Goal: Task Accomplishment & Management: Manage account settings

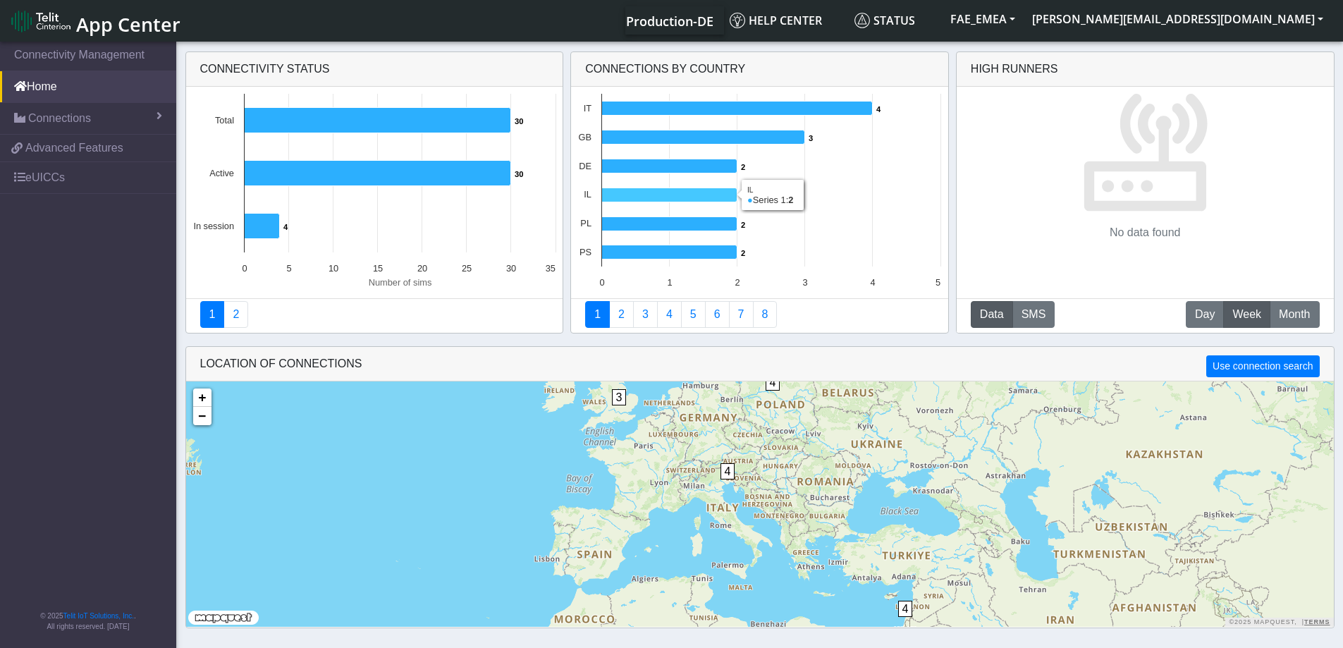
click at [682, 192] on icon at bounding box center [669, 195] width 135 height 14
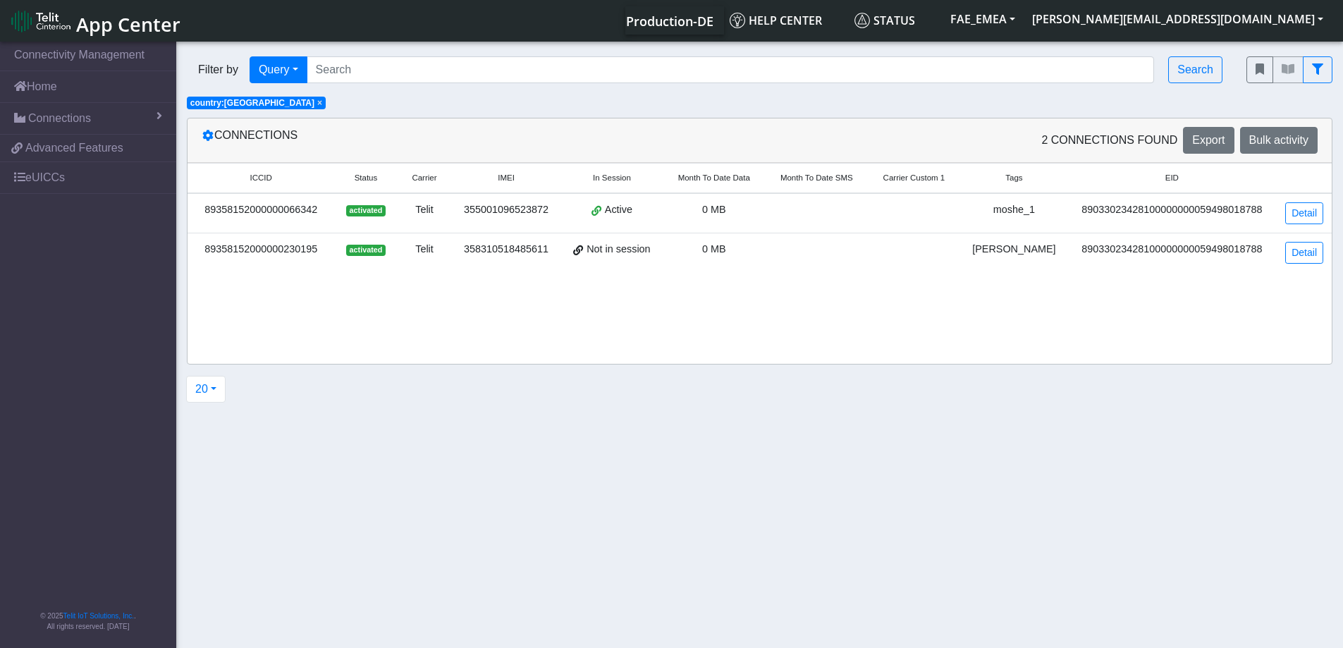
click at [280, 207] on div "89358152000000066342" at bounding box center [261, 210] width 130 height 16
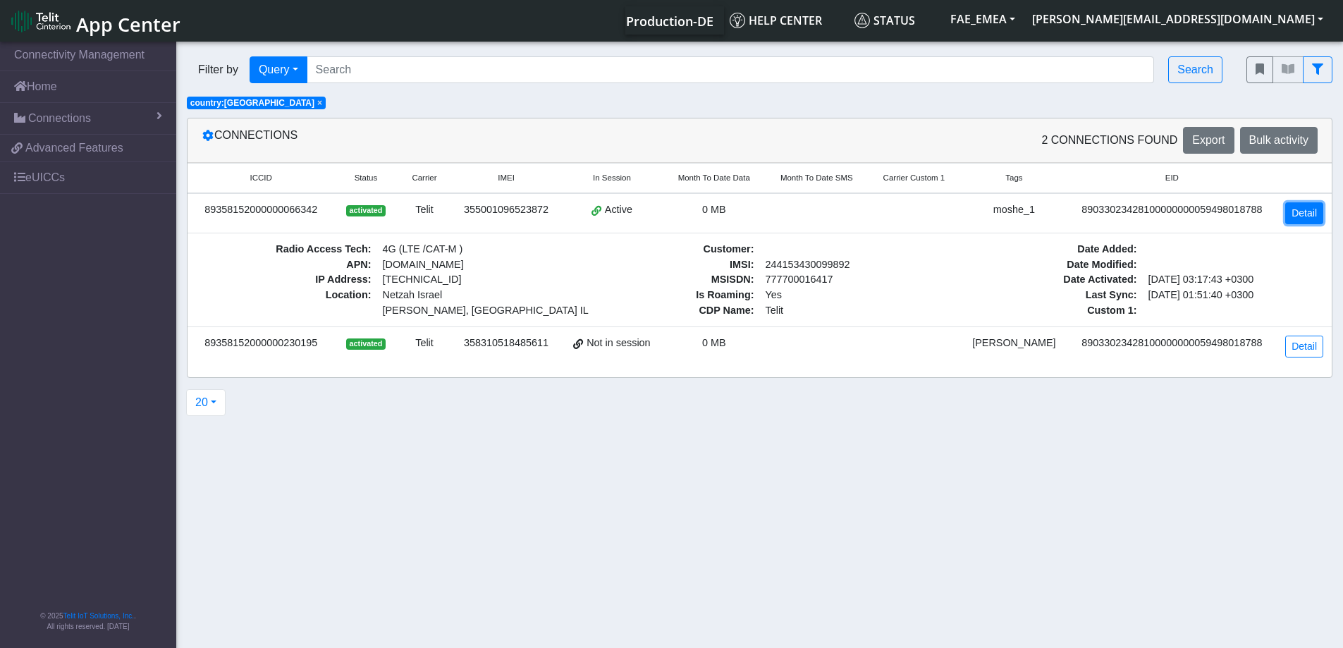
click at [1312, 213] on link "Detail" at bounding box center [1304, 213] width 38 height 22
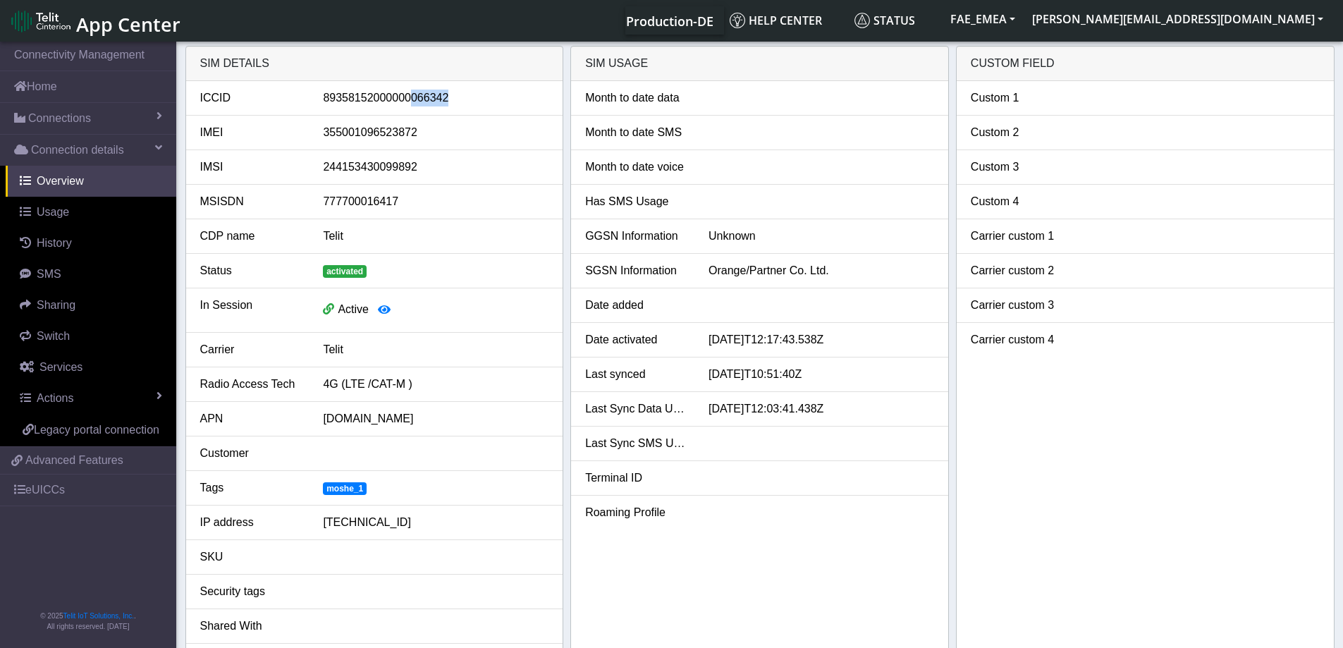
drag, startPoint x: 408, startPoint y: 98, endPoint x: 453, endPoint y: 100, distance: 45.2
click at [453, 100] on div "89358152000000066342" at bounding box center [435, 98] width 247 height 17
drag, startPoint x: 377, startPoint y: 168, endPoint x: 443, endPoint y: 159, distance: 66.8
click at [443, 159] on div "244153430099892" at bounding box center [435, 167] width 247 height 17
click at [344, 171] on div "244153430099892" at bounding box center [435, 167] width 247 height 17
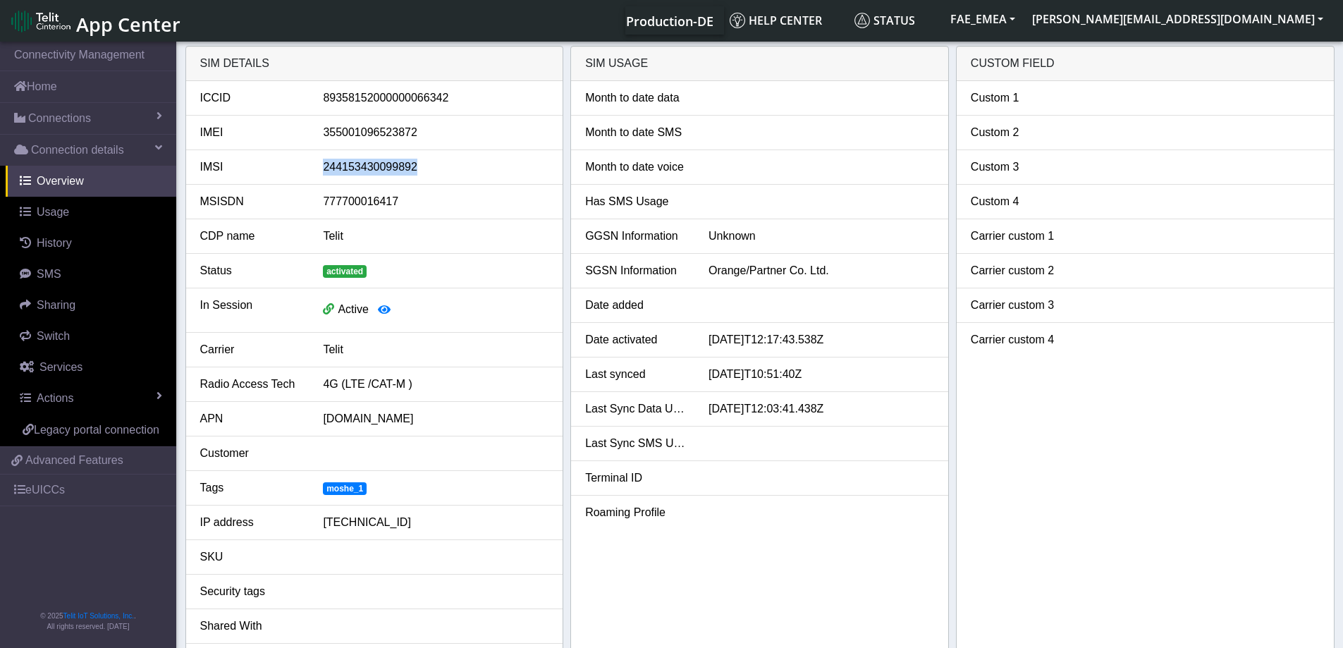
drag, startPoint x: 324, startPoint y: 167, endPoint x: 424, endPoint y: 166, distance: 99.4
click at [424, 166] on div "244153430099892" at bounding box center [435, 167] width 247 height 17
copy div "244153430099892"
drag, startPoint x: 352, startPoint y: 169, endPoint x: 371, endPoint y: 94, distance: 78.0
click at [371, 94] on div "89358152000000066342" at bounding box center [435, 98] width 247 height 17
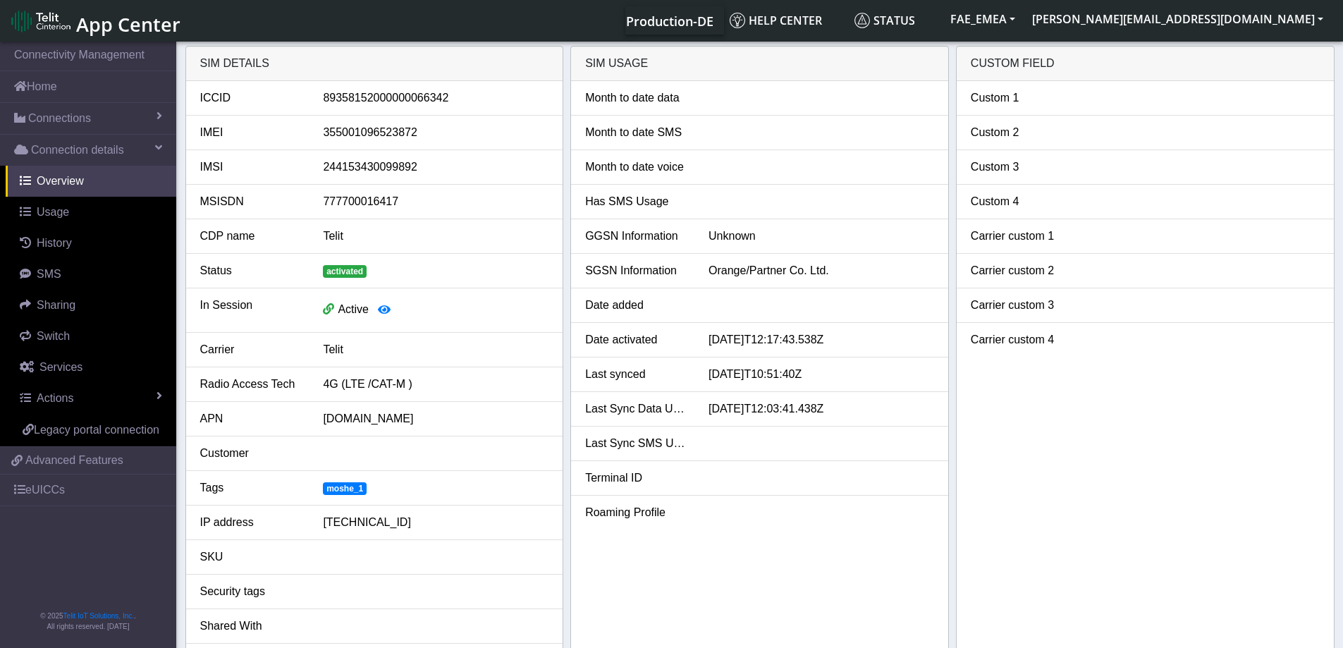
click at [372, 94] on div "89358152000000066342" at bounding box center [435, 98] width 247 height 17
copy div "89358152000000066342"
click at [49, 491] on link "eUICCs" at bounding box center [88, 489] width 176 height 31
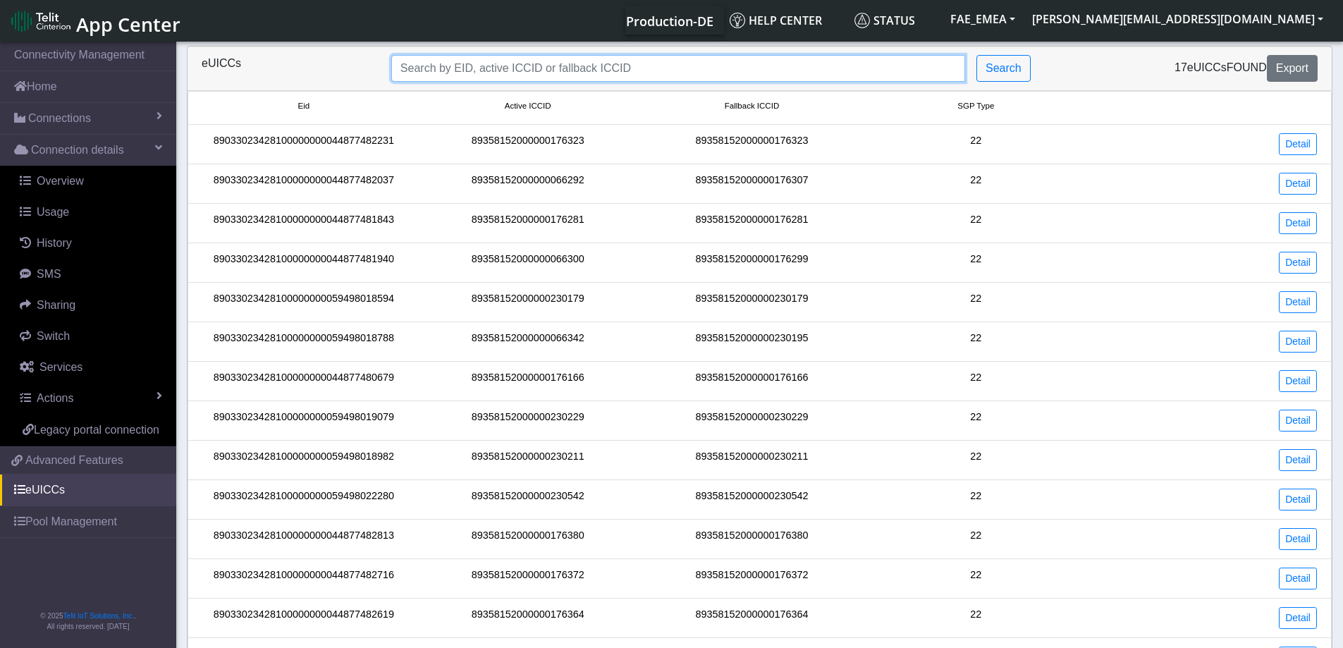
click at [534, 64] on input "Search..." at bounding box center [678, 68] width 574 height 27
paste input "89358152000000066342"
type input "89358152000000066342"
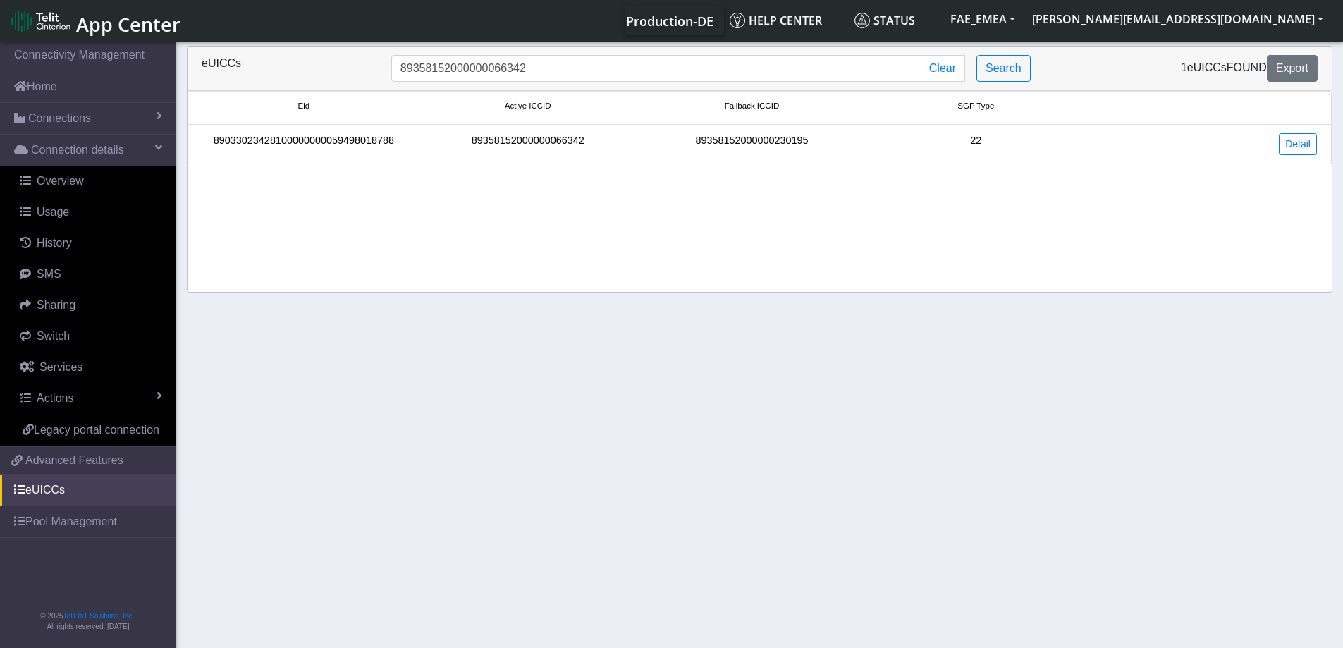
click at [335, 140] on div "89033023428100000000059498018788" at bounding box center [304, 144] width 224 height 22
copy div "89033023428100000000059498018788"
click at [1305, 146] on link "Detail" at bounding box center [1298, 144] width 38 height 22
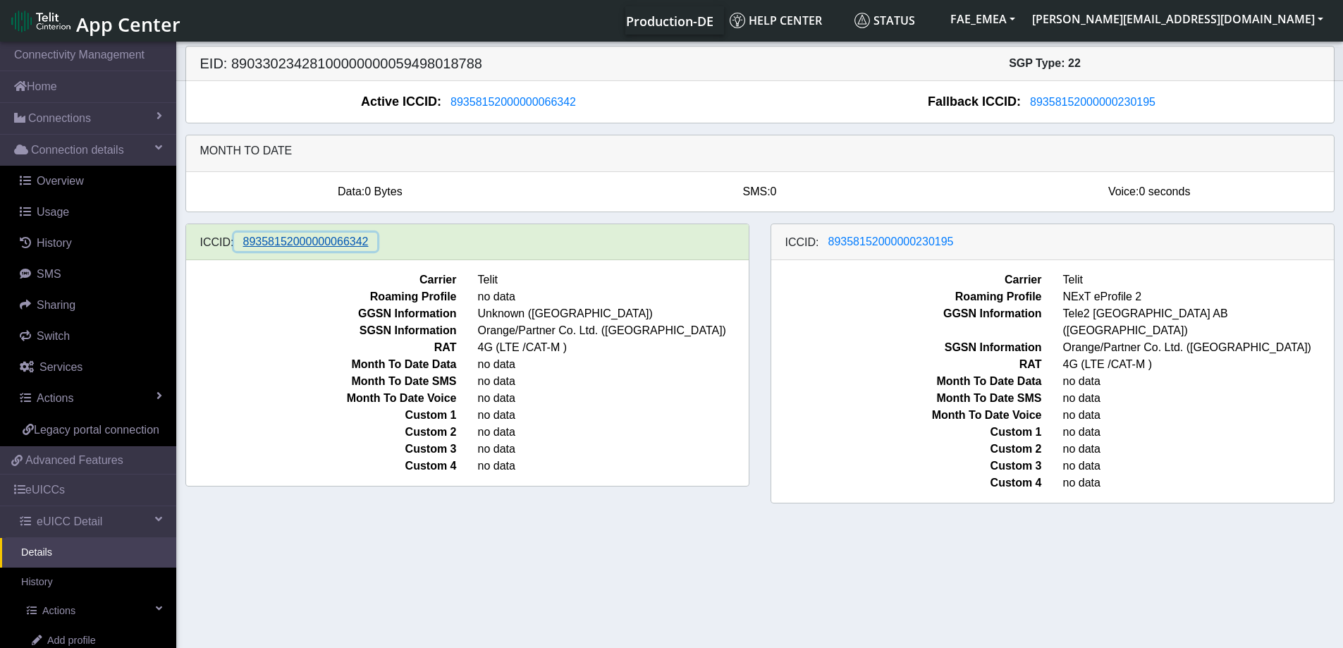
click at [290, 247] on span "89358152000000066342" at bounding box center [305, 241] width 125 height 12
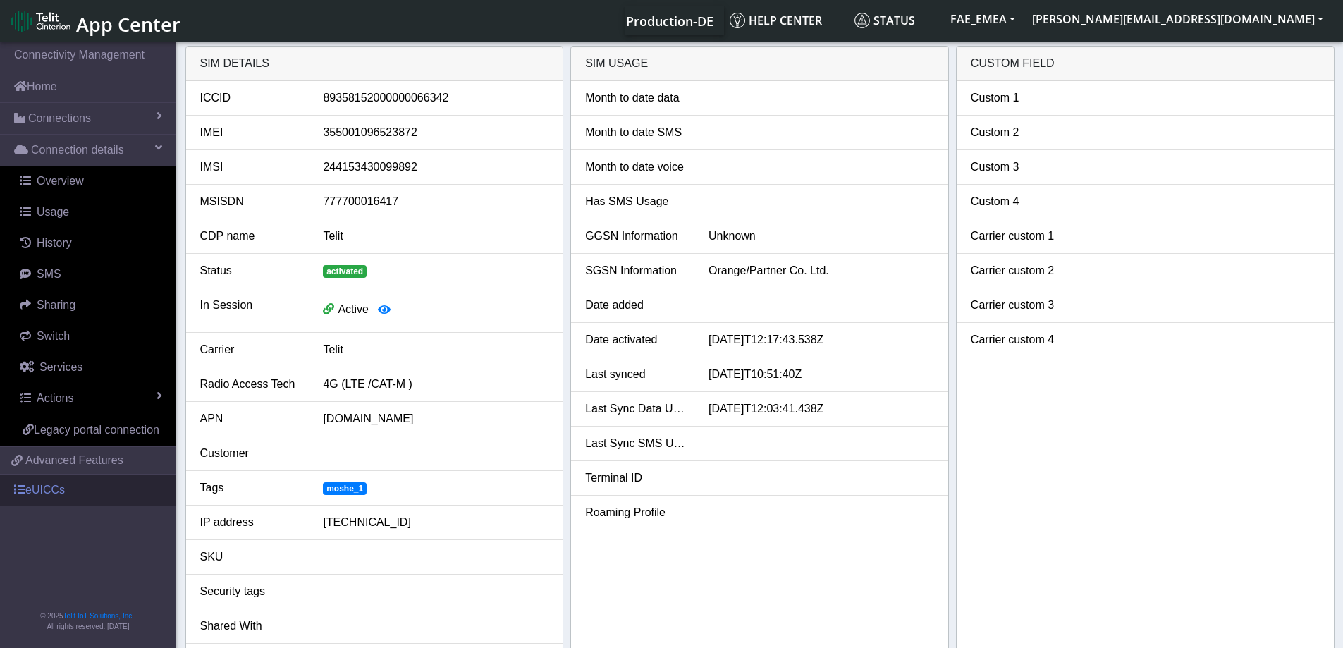
click at [54, 487] on link "eUICCs" at bounding box center [88, 489] width 176 height 31
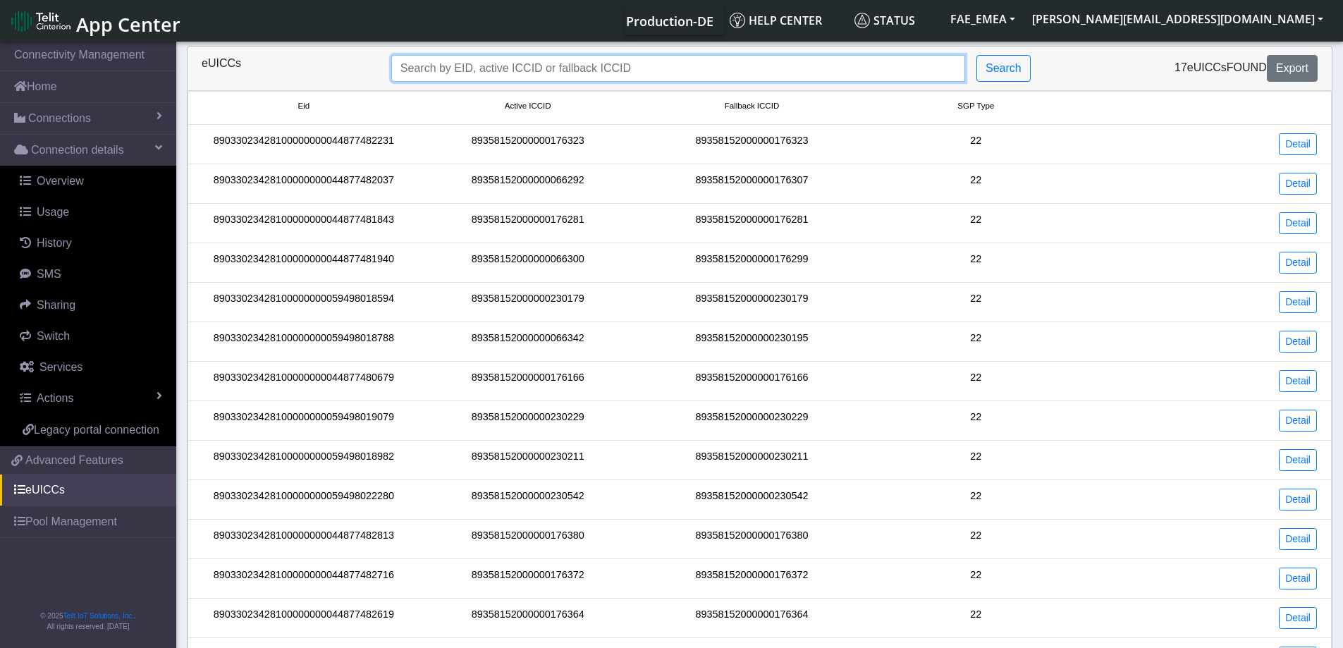
click at [453, 67] on input "Search..." at bounding box center [678, 68] width 574 height 27
paste input "89033023428100000000059498018788"
type input "89033023428100000000059498018788"
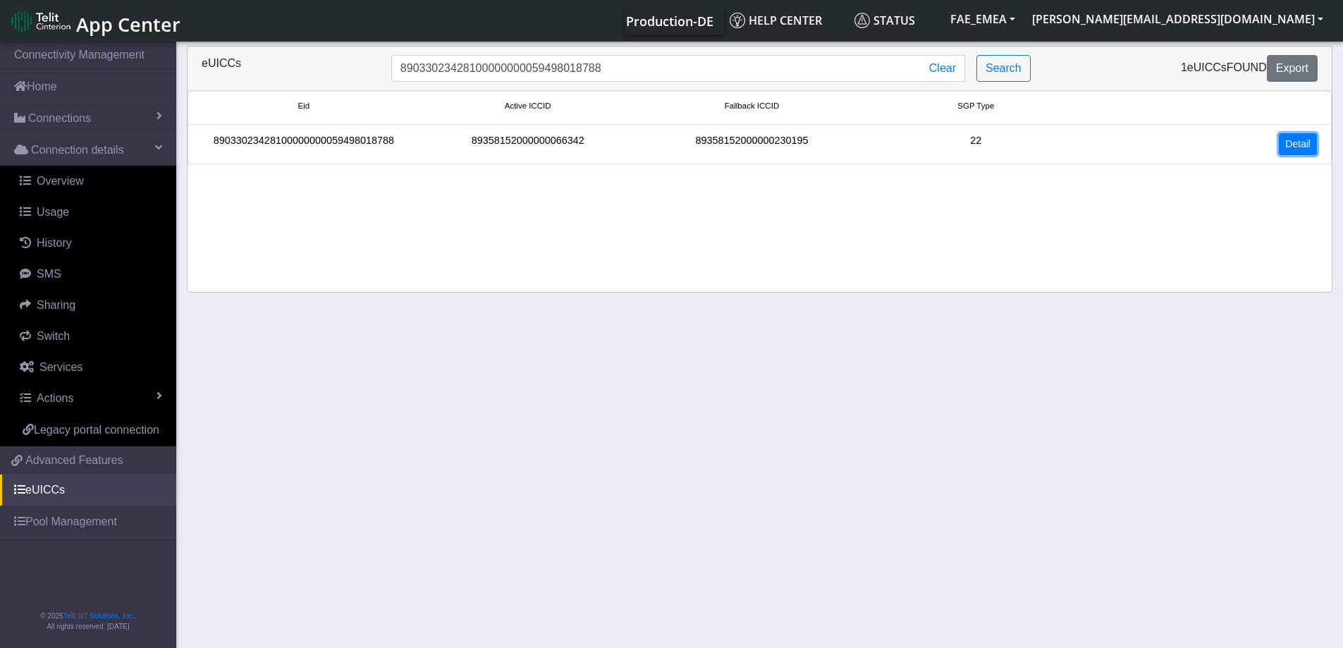
click at [1313, 143] on link "Detail" at bounding box center [1298, 144] width 38 height 22
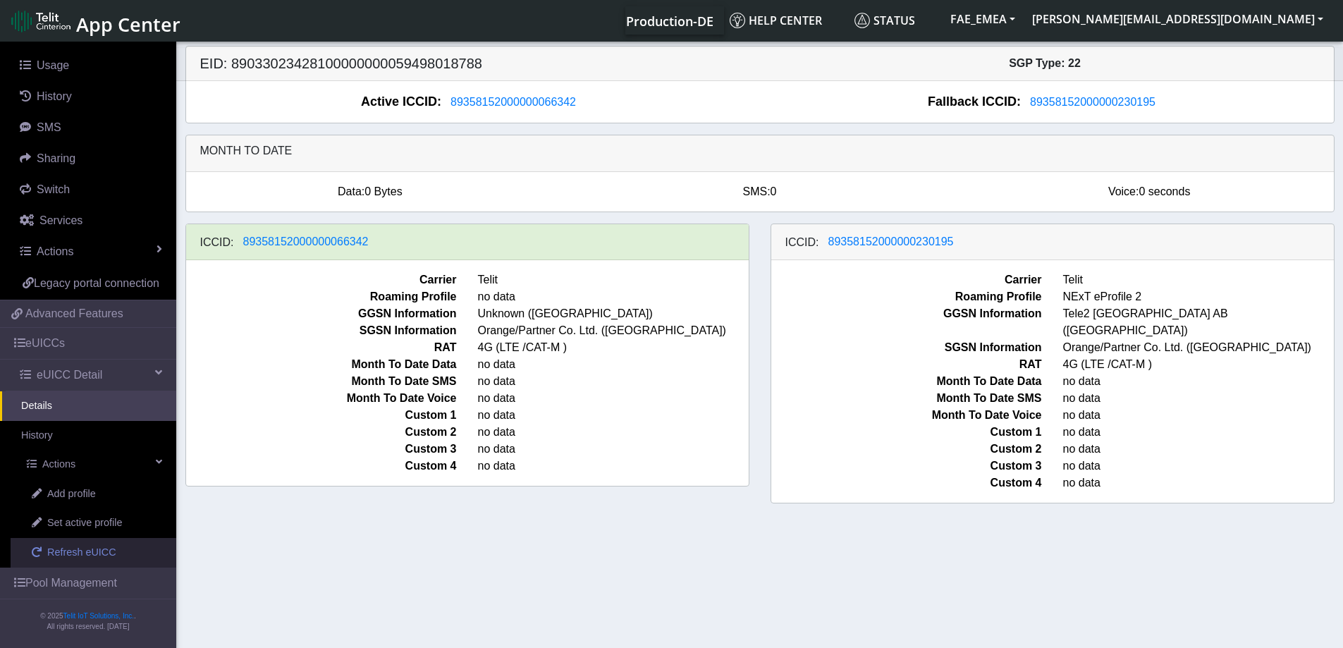
scroll to position [164, 0]
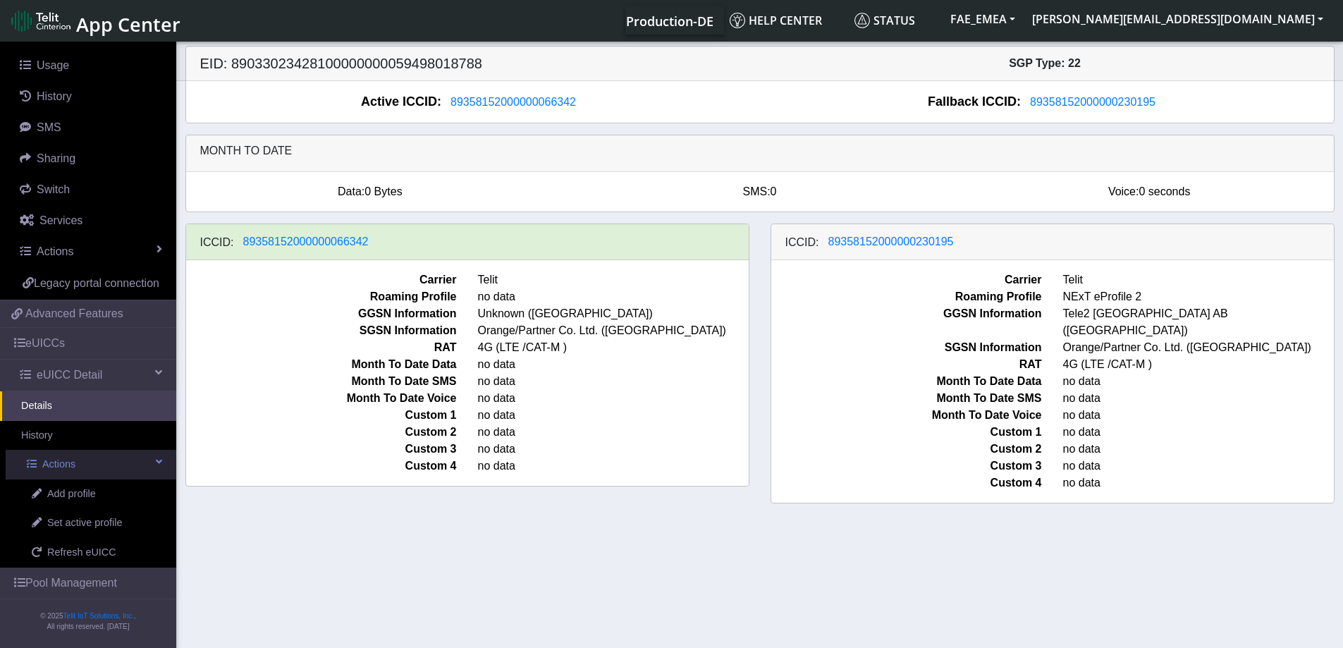
click at [57, 460] on span "Actions" at bounding box center [58, 465] width 33 height 16
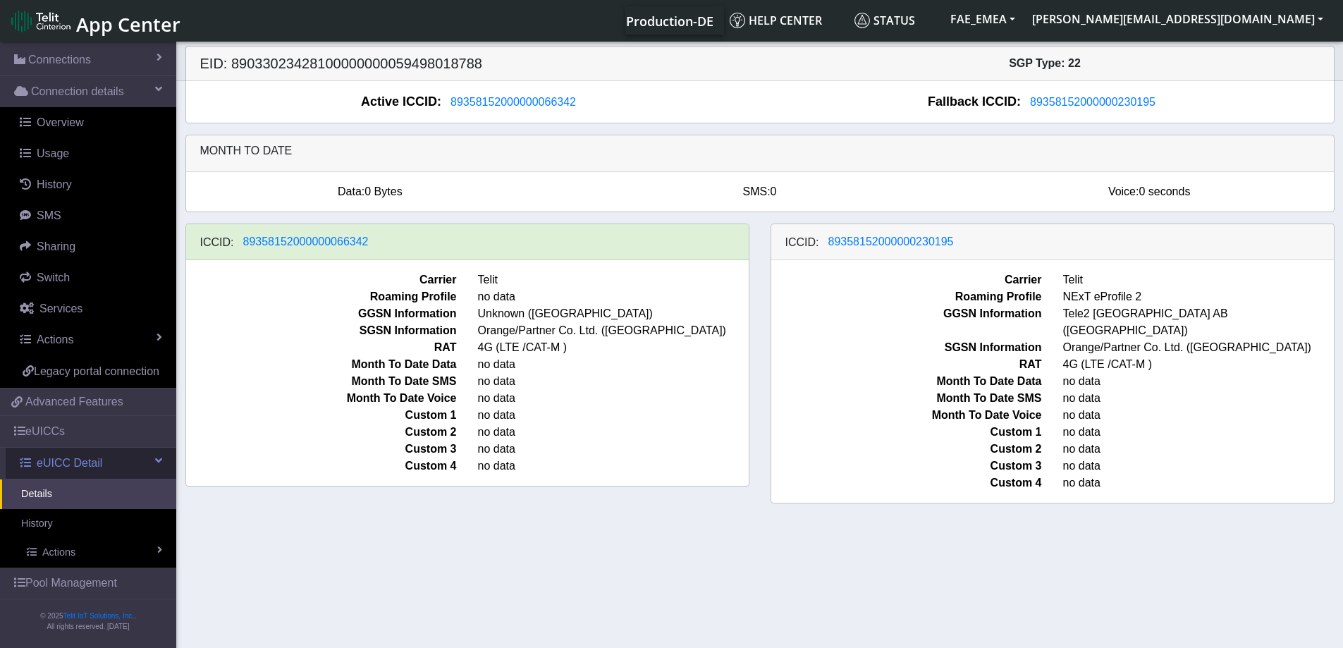
scroll to position [5, 0]
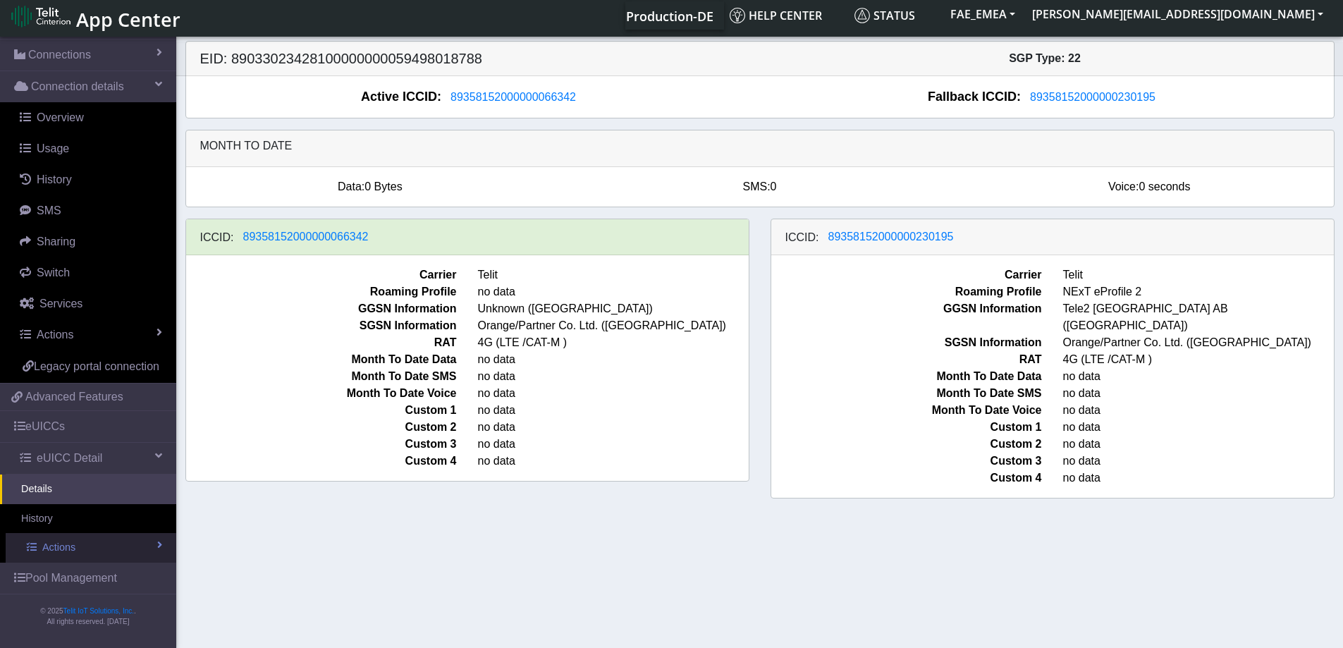
click at [112, 546] on link "Actions" at bounding box center [91, 548] width 171 height 30
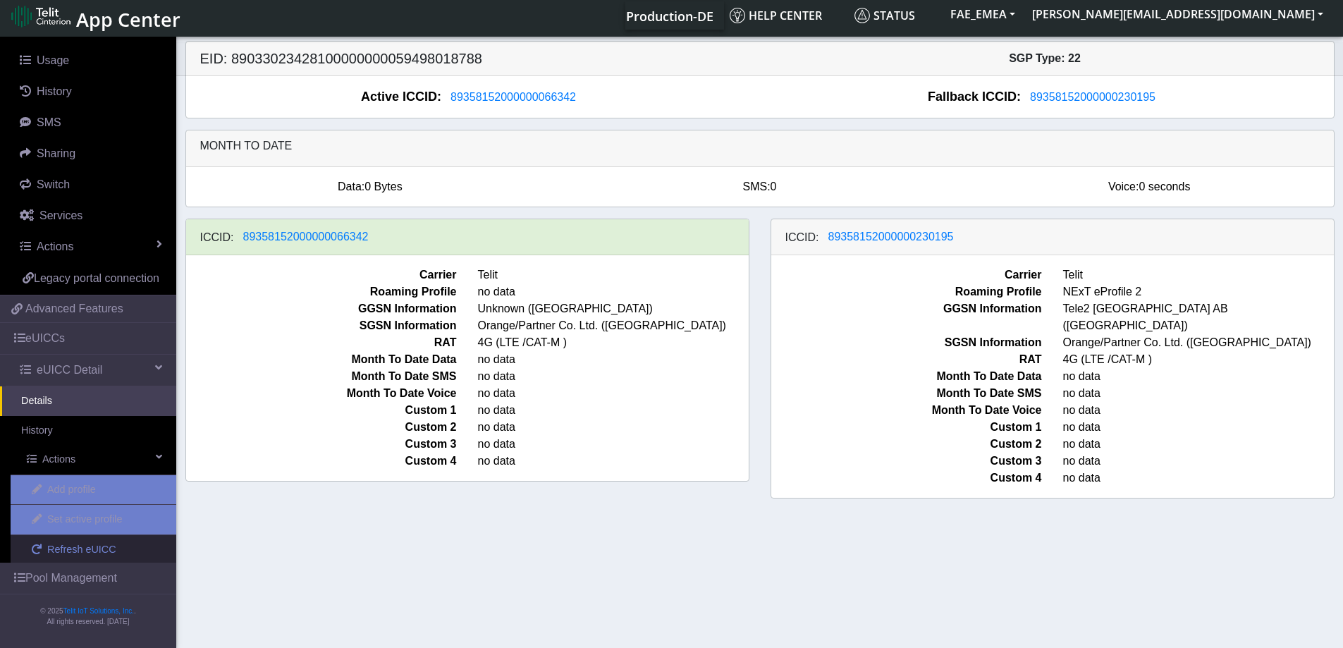
scroll to position [164, 0]
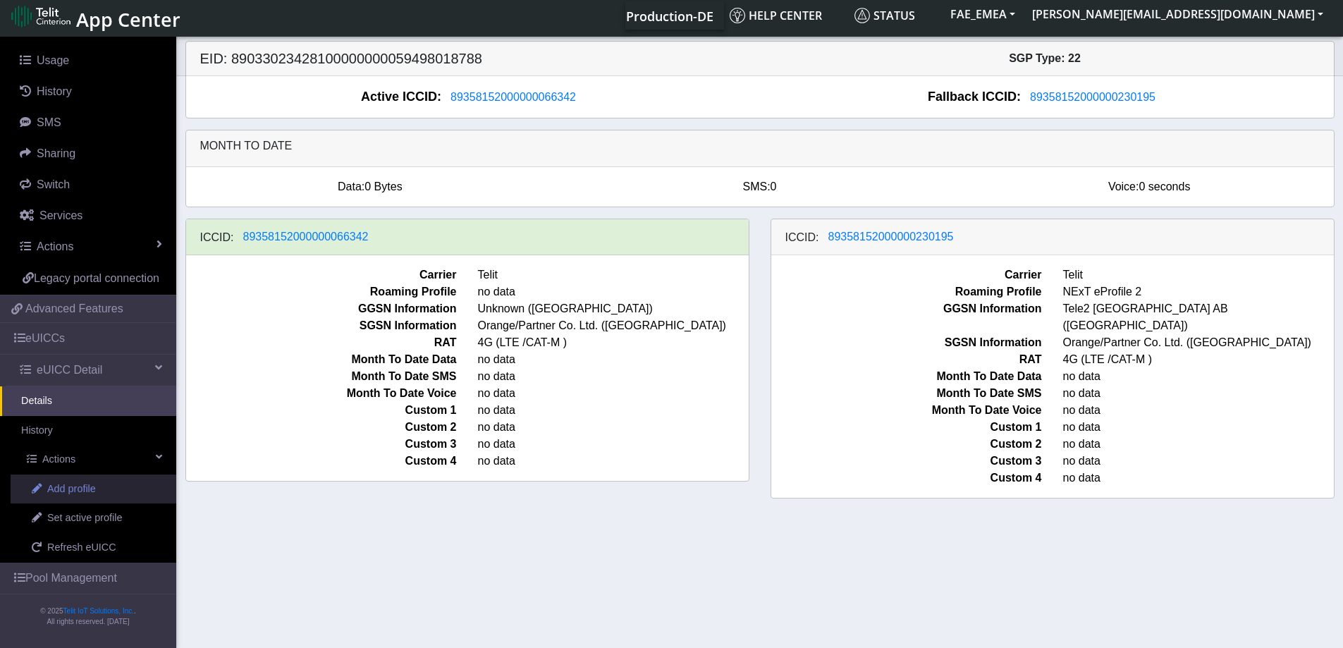
click at [79, 488] on span "Add profile" at bounding box center [71, 489] width 49 height 16
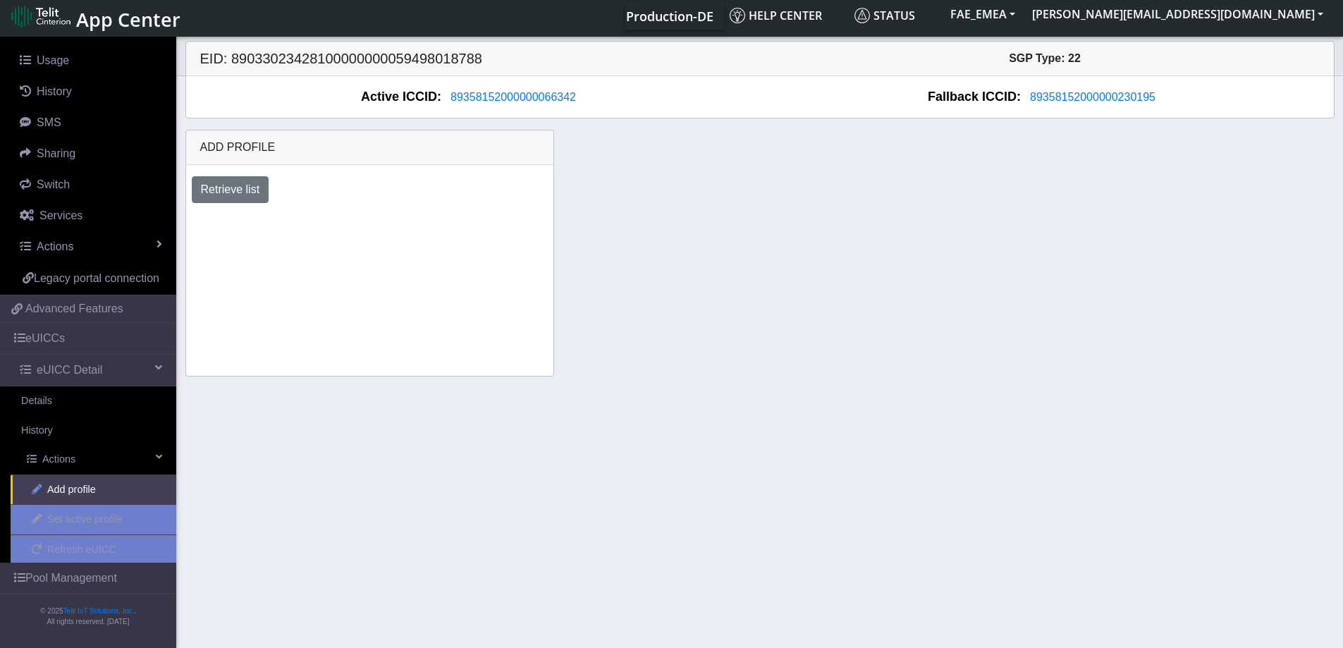
scroll to position [164, 0]
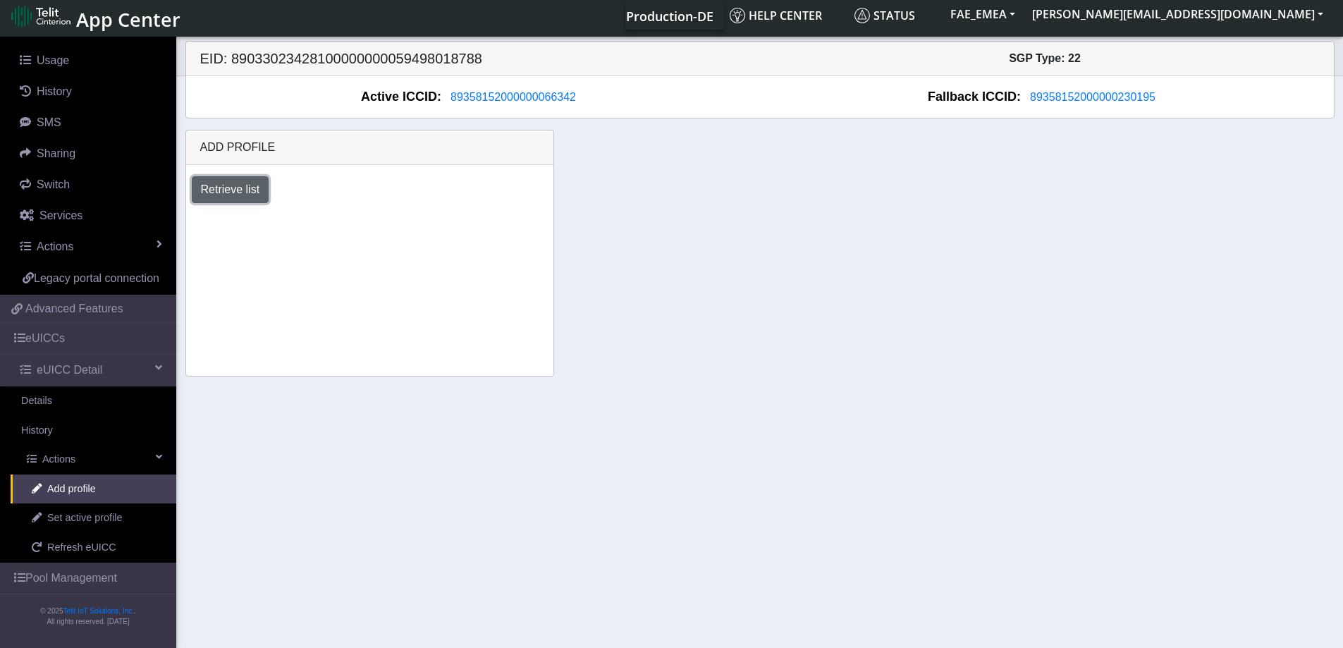
click at [229, 189] on button "Retrieve list" at bounding box center [231, 189] width 78 height 27
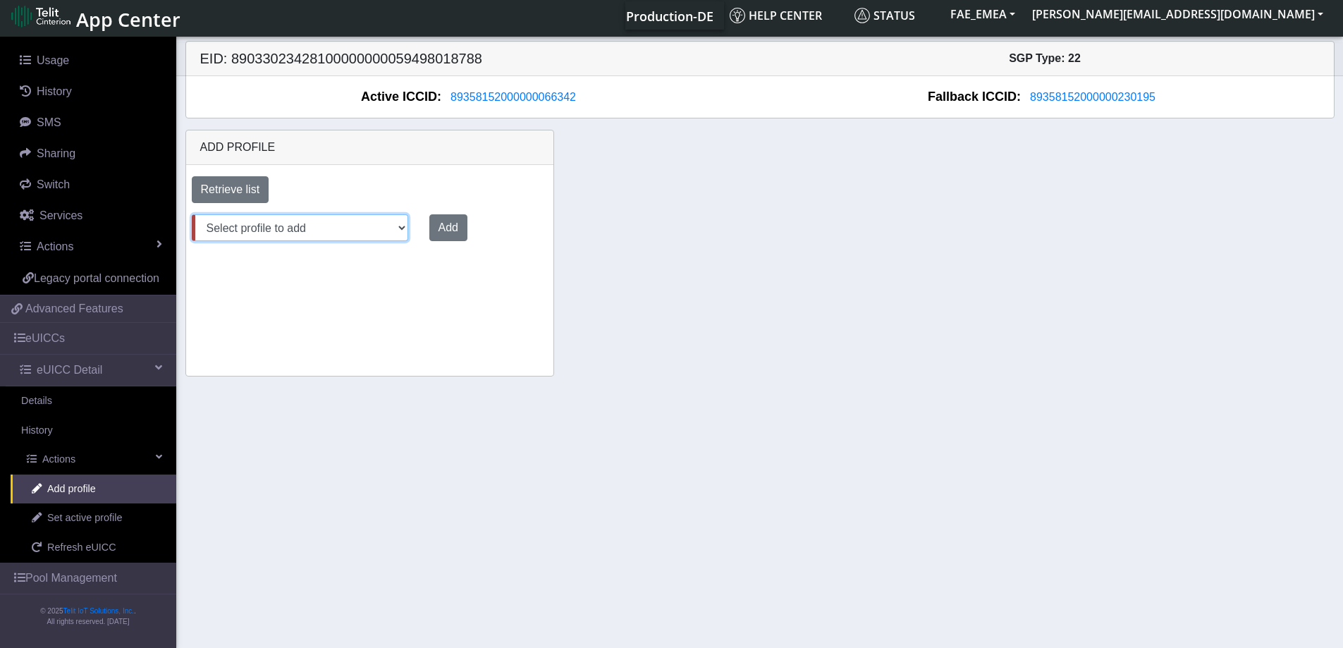
click at [308, 231] on select "Select profile to add DNLD-nxt23.net-DEMO_JeromeM DNLD-nxt23.net-DEMO_StefanoR …" at bounding box center [300, 227] width 216 height 27
select select "6462749c-0cde-41f4-aa51-14d496ccbdd3"
click at [192, 214] on select "Select profile to add DNLD-nxt23.net-DEMO_JeromeM DNLD-nxt23.net-DEMO_StefanoR …" at bounding box center [300, 227] width 216 height 27
click at [442, 226] on button "Add" at bounding box center [445, 227] width 38 height 27
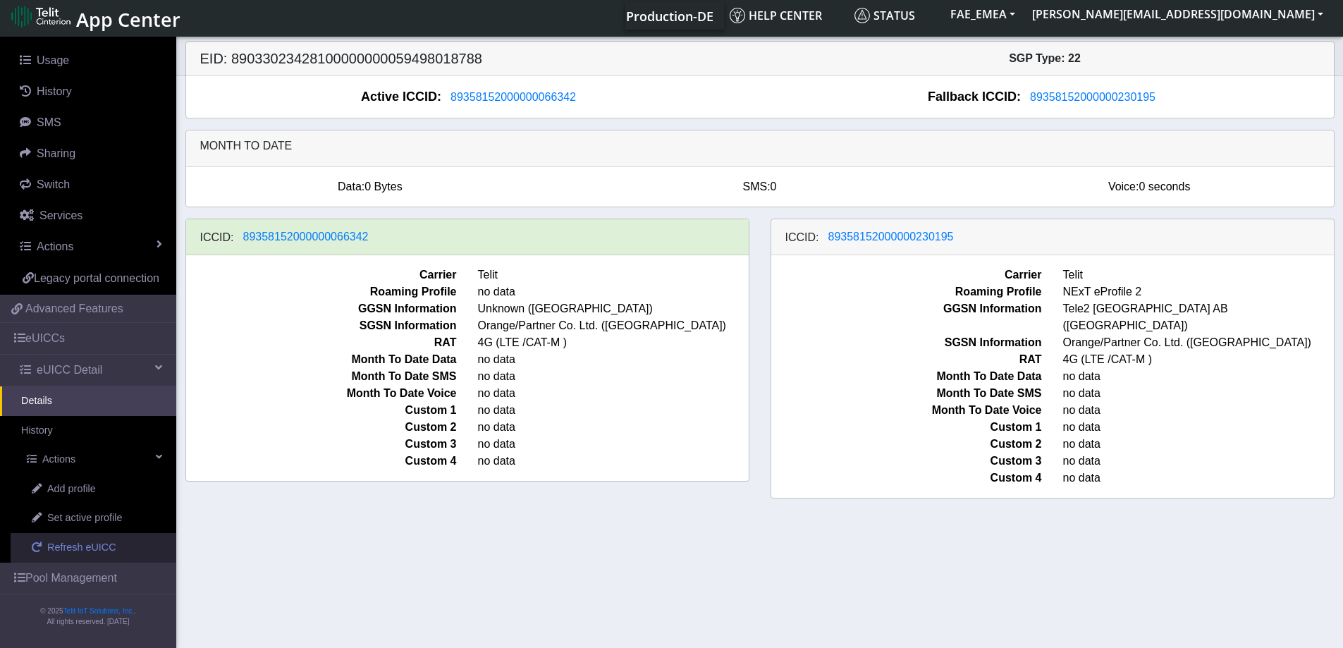
click at [95, 550] on span "Refresh eUICC" at bounding box center [81, 548] width 69 height 16
click at [81, 548] on span "Refresh eUICC" at bounding box center [81, 548] width 69 height 16
click at [82, 548] on span "Refresh eUICC" at bounding box center [81, 548] width 69 height 16
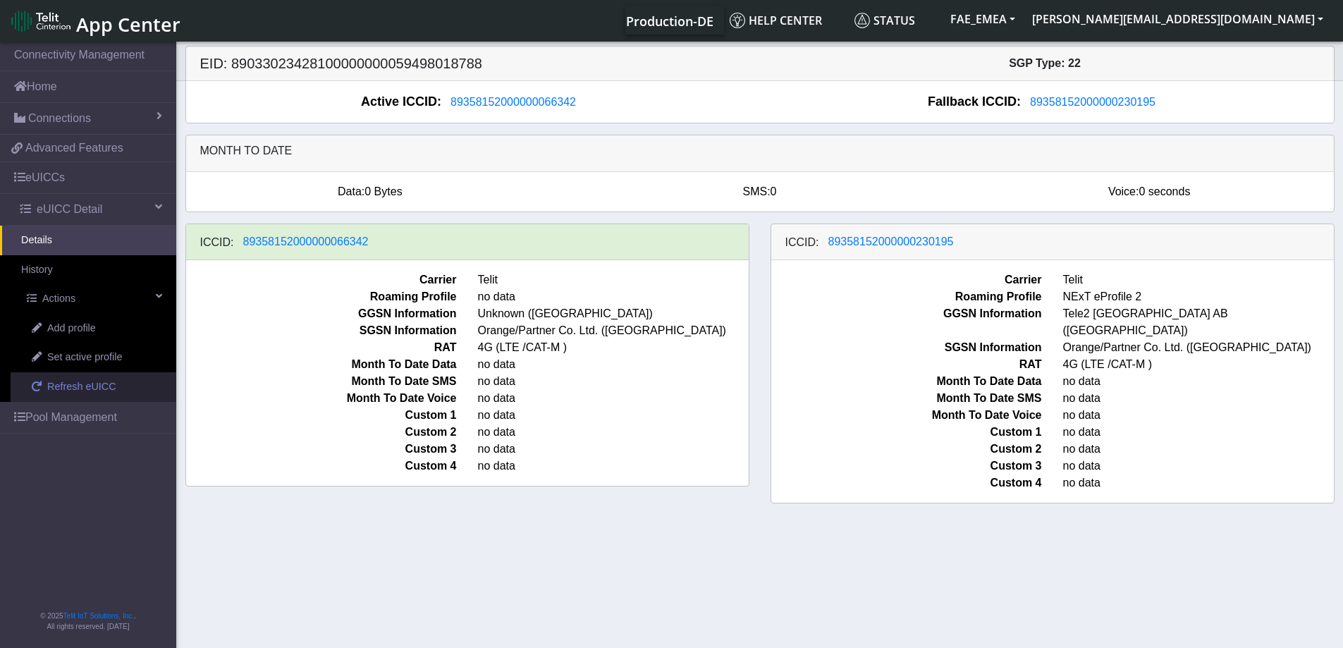
click at [85, 391] on span "Refresh eUICC" at bounding box center [81, 387] width 69 height 16
click at [85, 388] on span "Refresh eUICC" at bounding box center [81, 387] width 69 height 16
click at [78, 383] on span "Refresh eUICC" at bounding box center [81, 387] width 69 height 16
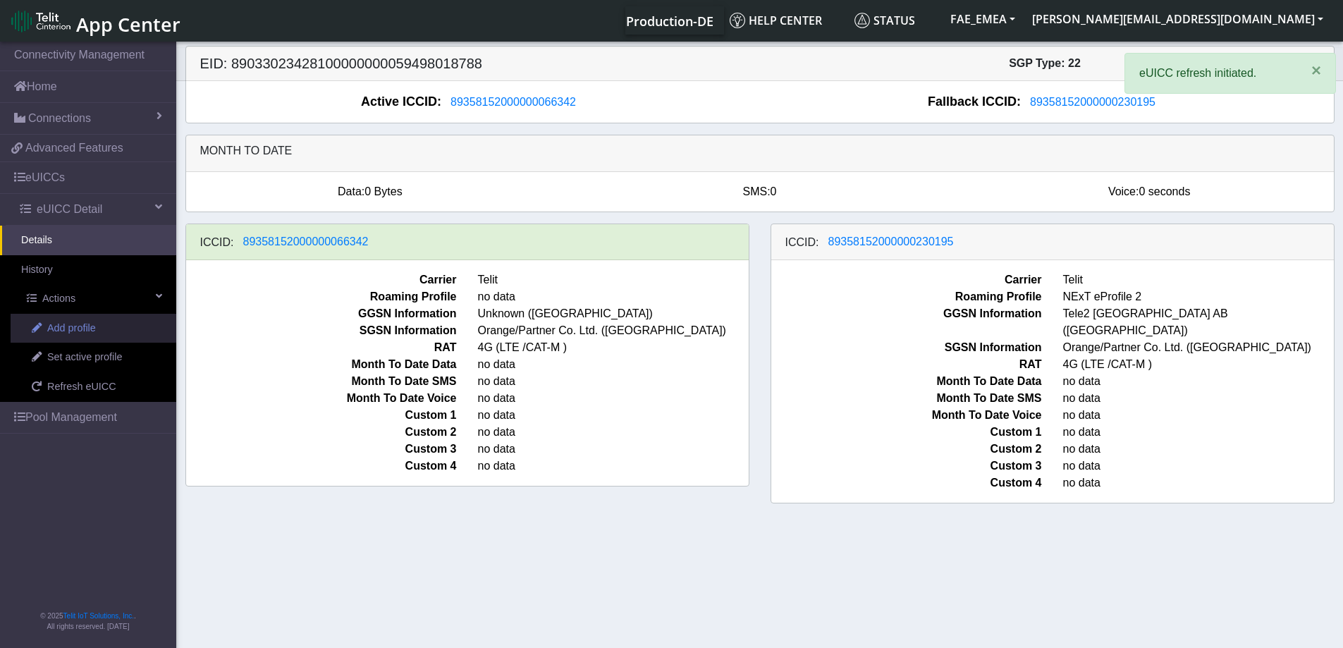
click at [70, 328] on span "Add profile" at bounding box center [71, 329] width 49 height 16
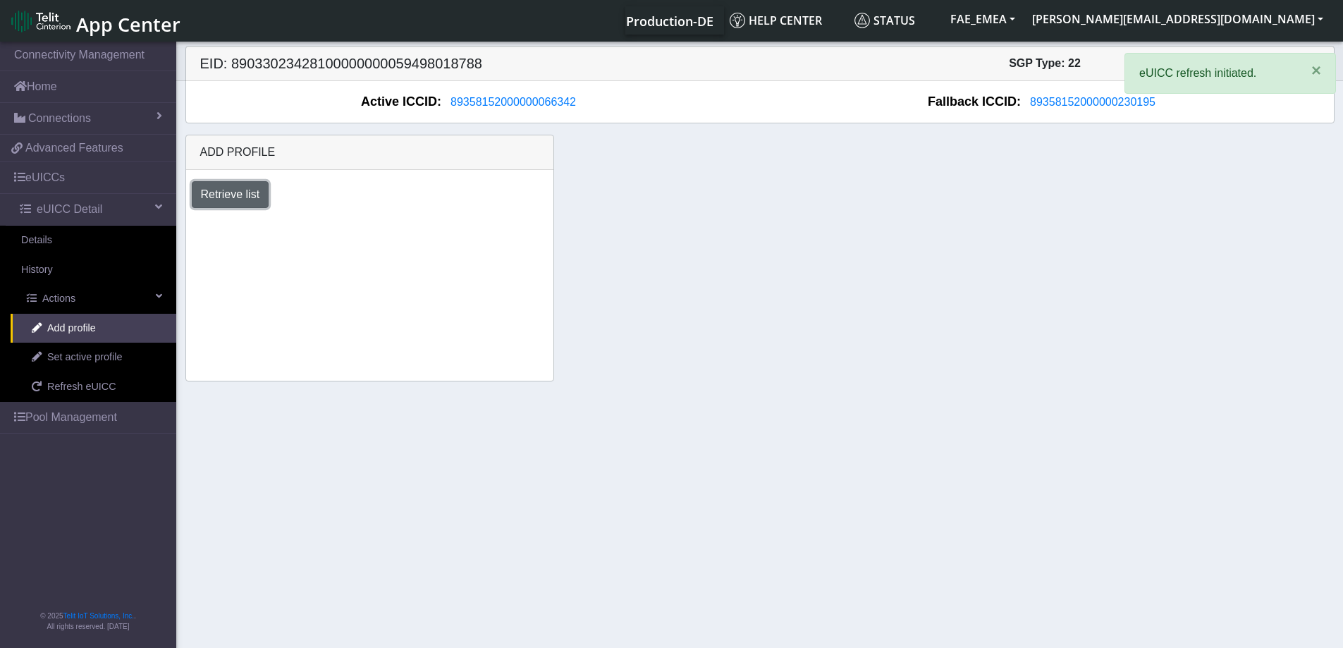
click at [221, 187] on button "Retrieve list" at bounding box center [231, 194] width 78 height 27
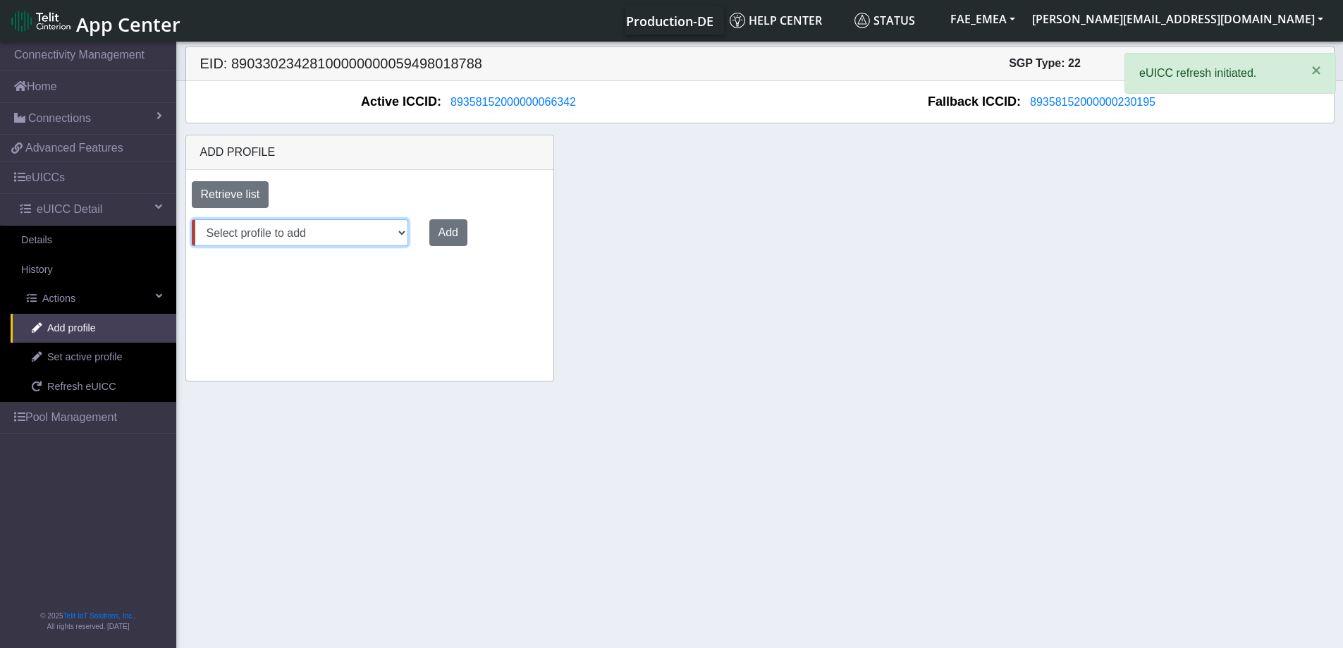
click at [280, 228] on select "Select profile to add DNLD-nxt23.net-DEMO_JeromeM DNLD-nxt23.net-DEMO_StefanoR …" at bounding box center [300, 232] width 216 height 27
select select "6462749c-0cde-41f4-aa51-14d496ccbdd3"
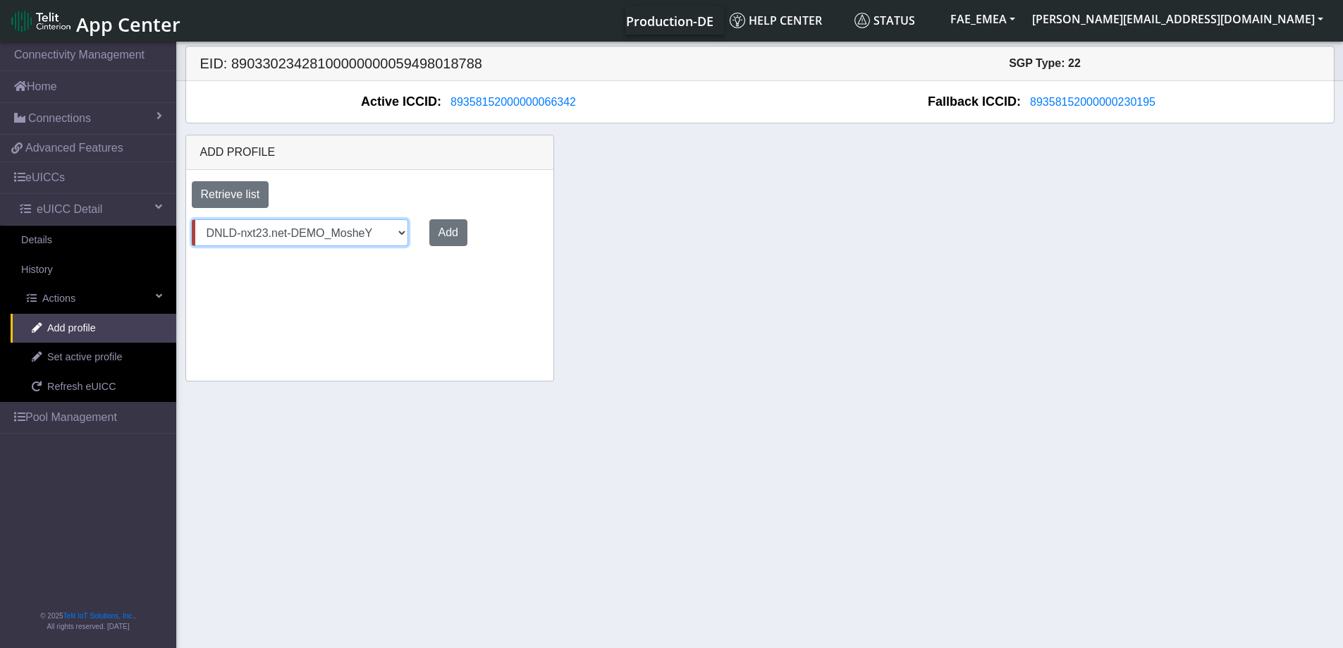
click at [192, 219] on select "Select profile to add DNLD-nxt23.net-DEMO_JeromeM DNLD-nxt23.net-DEMO_StefanoR …" at bounding box center [300, 232] width 216 height 27
click at [433, 228] on button "Add" at bounding box center [445, 232] width 38 height 27
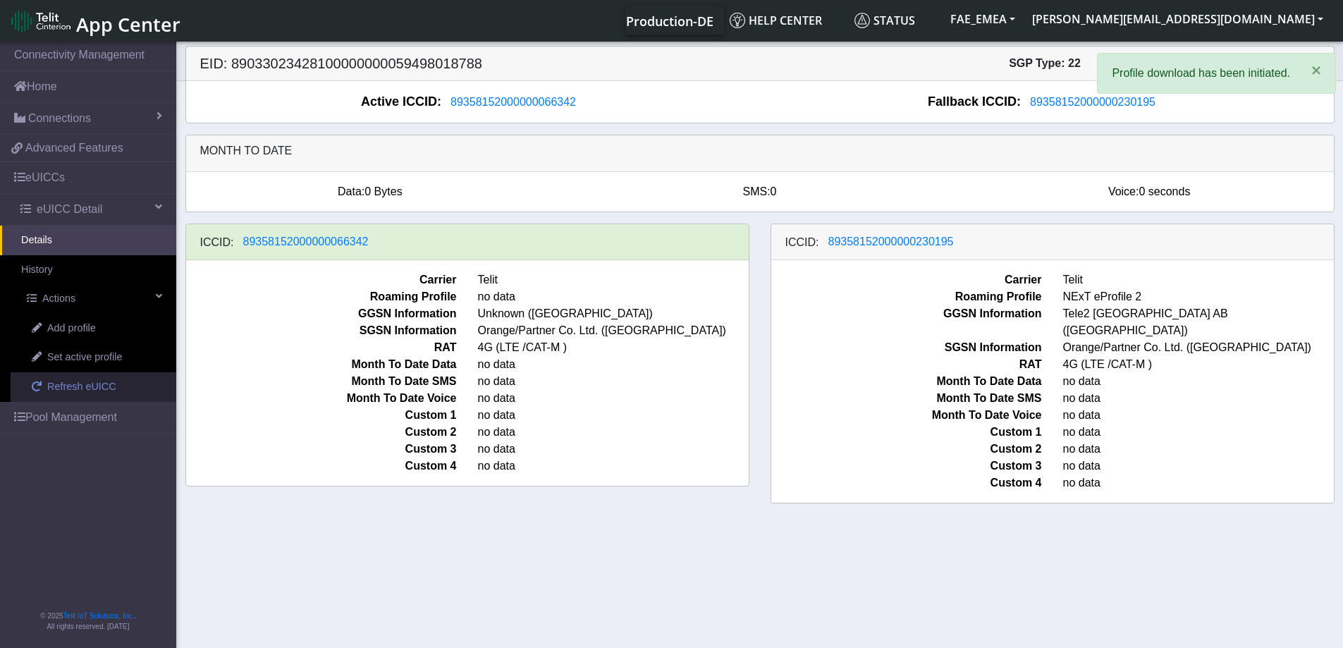
click at [94, 385] on span "Refresh eUICC" at bounding box center [81, 387] width 69 height 16
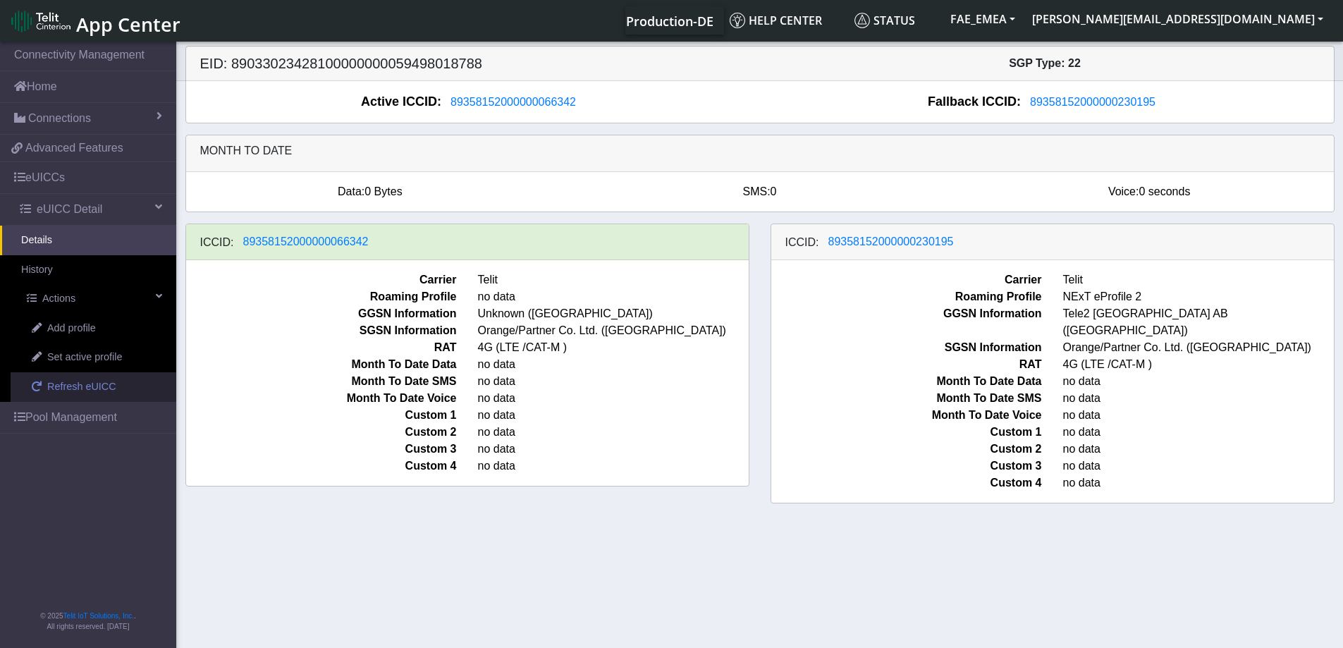
click at [94, 387] on span "Refresh eUICC" at bounding box center [81, 387] width 69 height 16
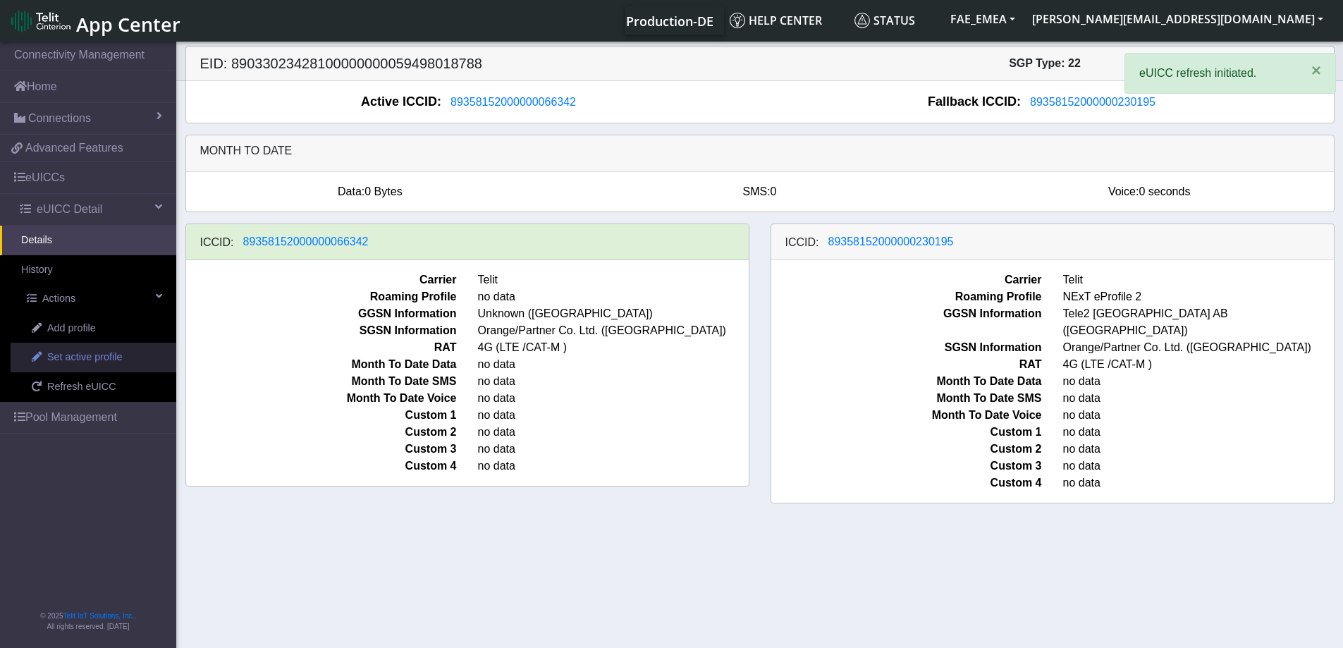
click at [80, 361] on span "Set active profile" at bounding box center [84, 358] width 75 height 16
select select
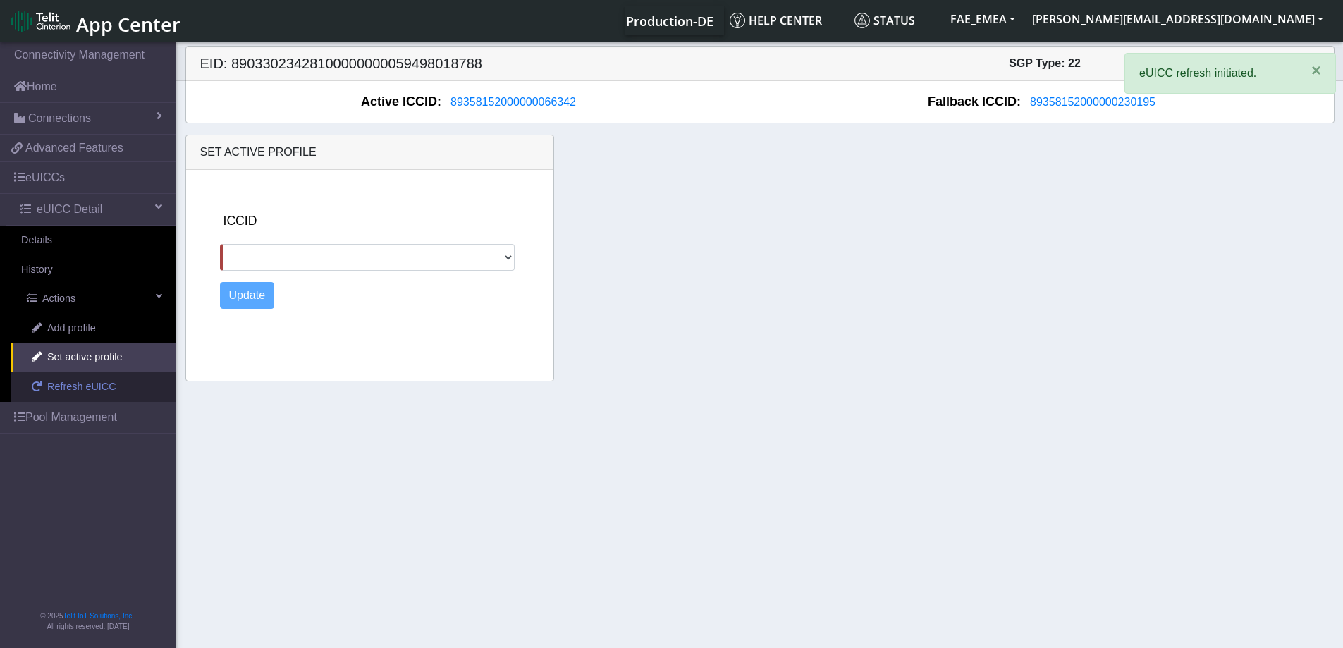
click at [89, 385] on span "Refresh eUICC" at bounding box center [81, 387] width 69 height 16
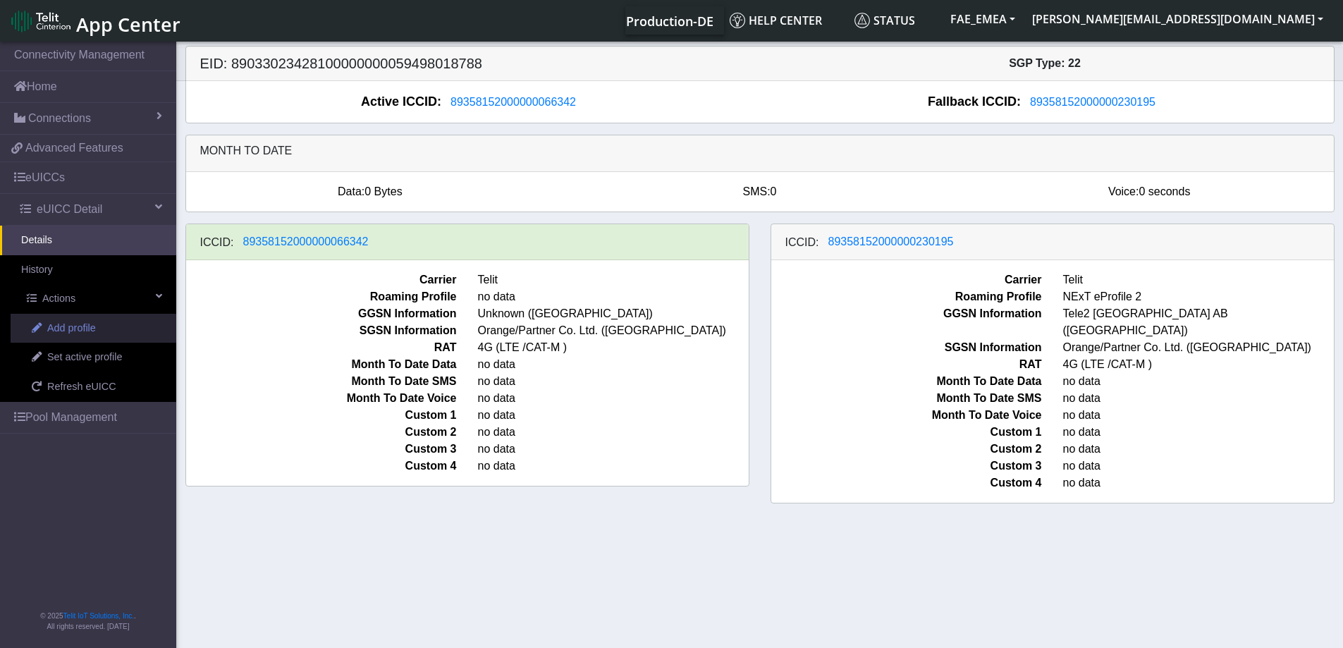
click at [81, 328] on span "Add profile" at bounding box center [71, 329] width 49 height 16
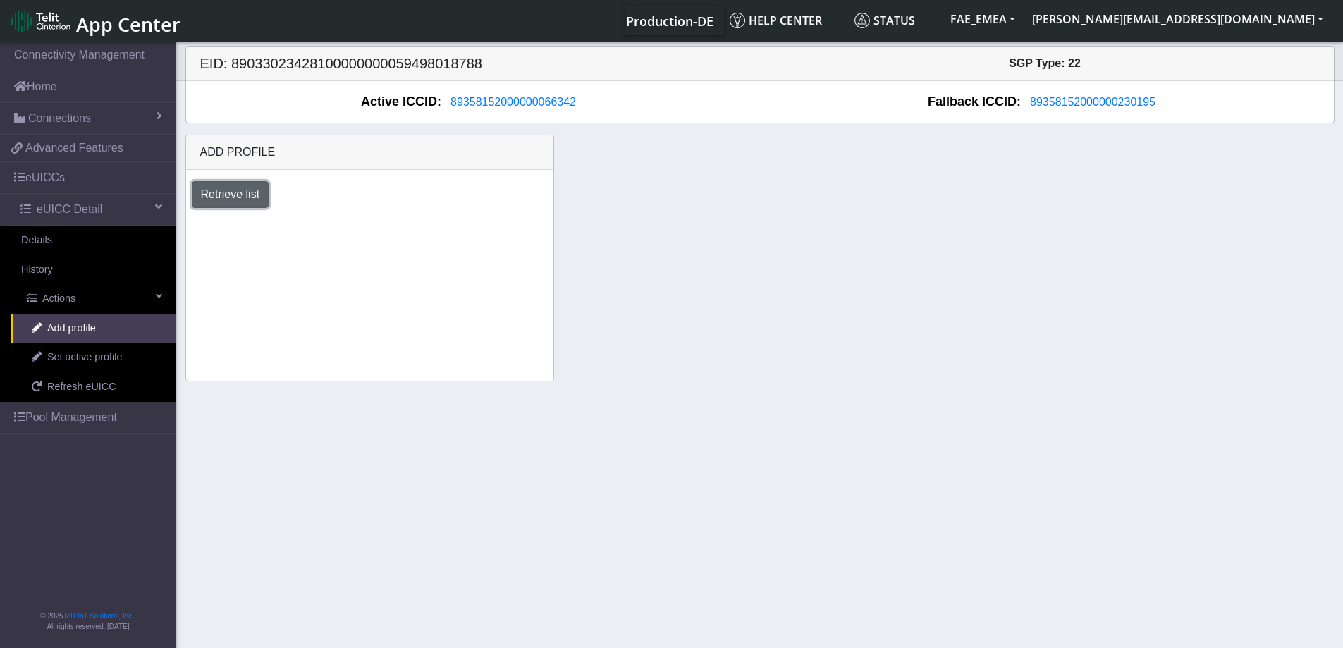
click at [232, 199] on button "Retrieve list" at bounding box center [231, 194] width 78 height 27
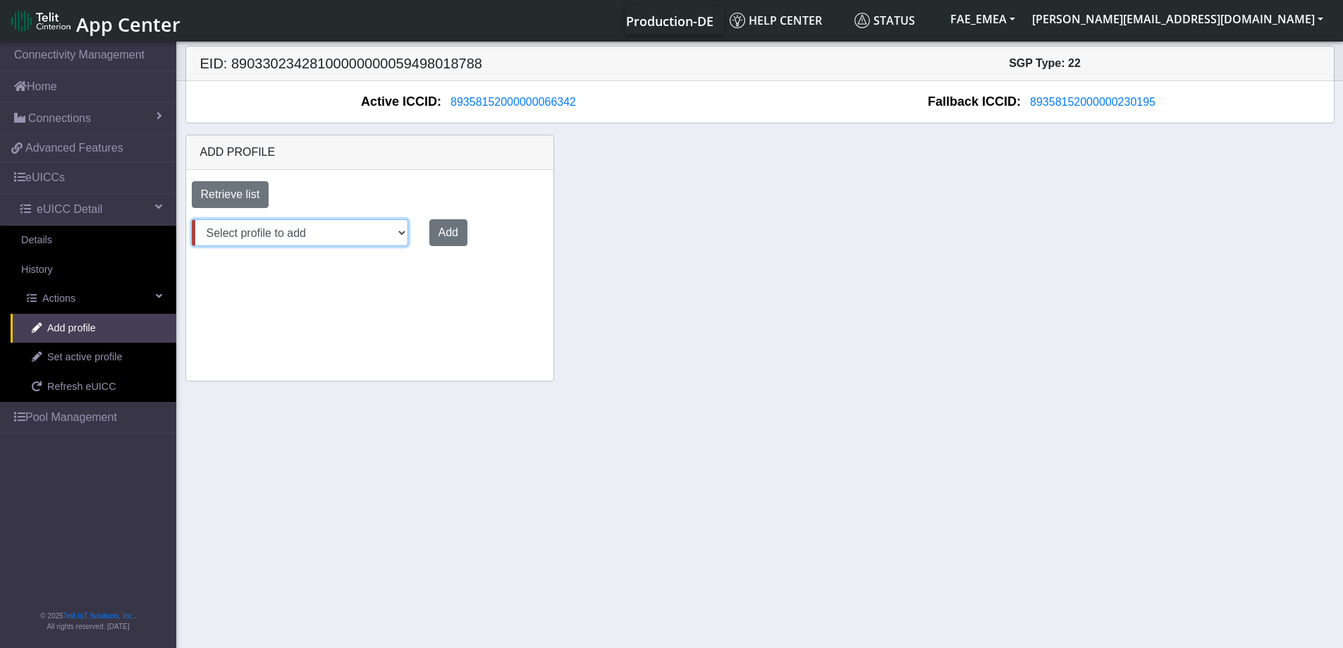
click at [377, 228] on select "Select profile to add DNLD-nxt23.net-DEMO_JeromeM DNLD-nxt23.net-DEMO_StefanoR …" at bounding box center [300, 232] width 216 height 27
select select "6462749c-0cde-41f4-aa51-14d496ccbdd3"
click at [192, 219] on select "Select profile to add DNLD-nxt23.net-DEMO_JeromeM DNLD-nxt23.net-DEMO_StefanoR …" at bounding box center [300, 232] width 216 height 27
click at [443, 230] on button "Add" at bounding box center [445, 232] width 38 height 27
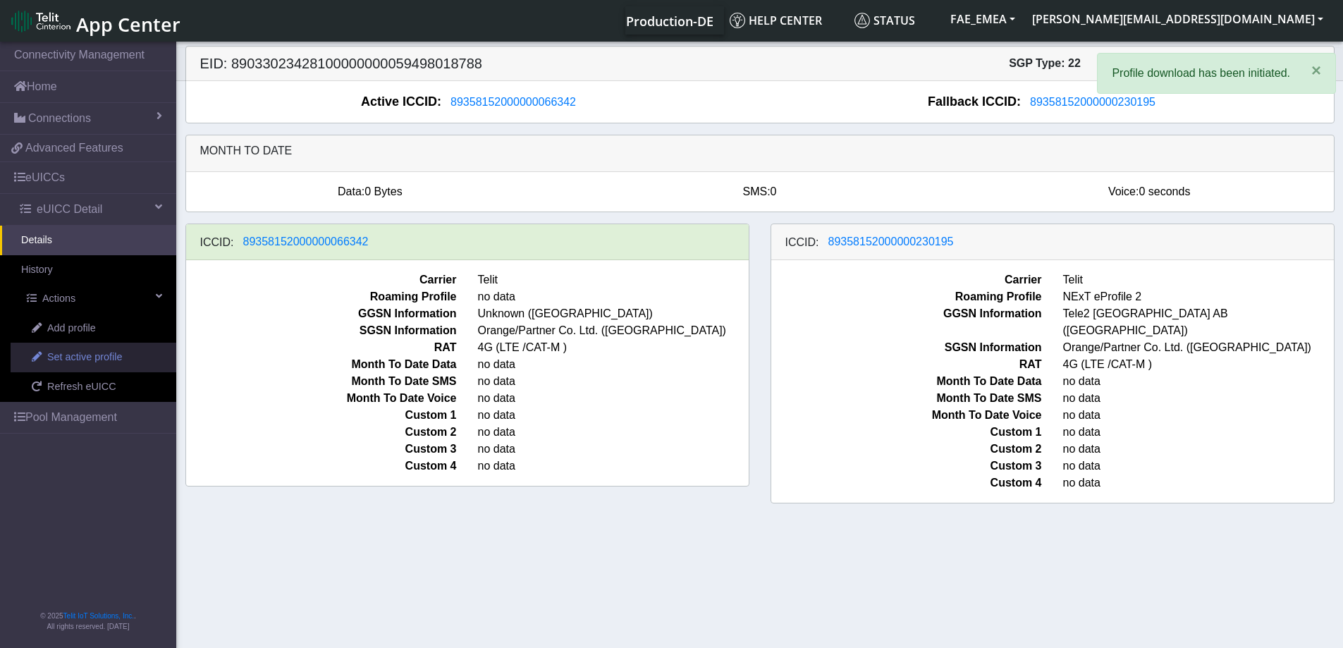
click at [101, 352] on span "Set active profile" at bounding box center [84, 358] width 75 height 16
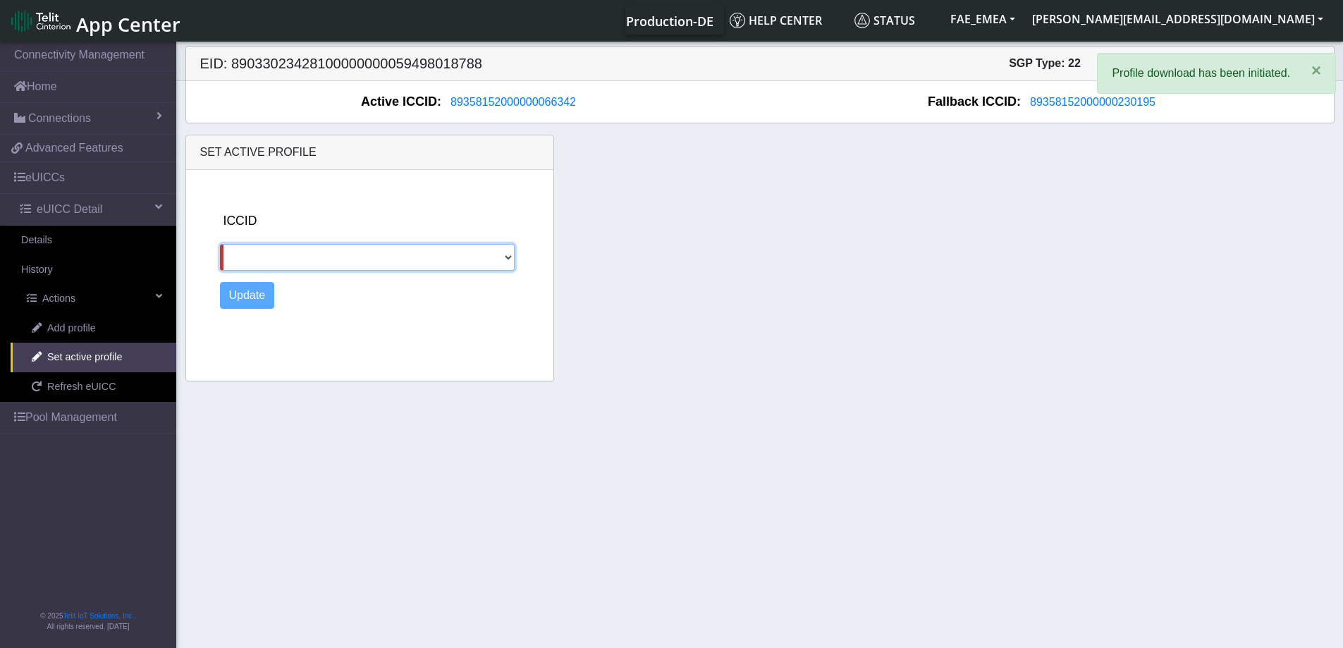
click at [295, 255] on select "89358152000000230195" at bounding box center [367, 257] width 295 height 27
select select "89358152000000230195"
click at [220, 244] on select "89358152000000230195" at bounding box center [367, 257] width 295 height 27
click at [252, 297] on button "Update" at bounding box center [247, 295] width 55 height 27
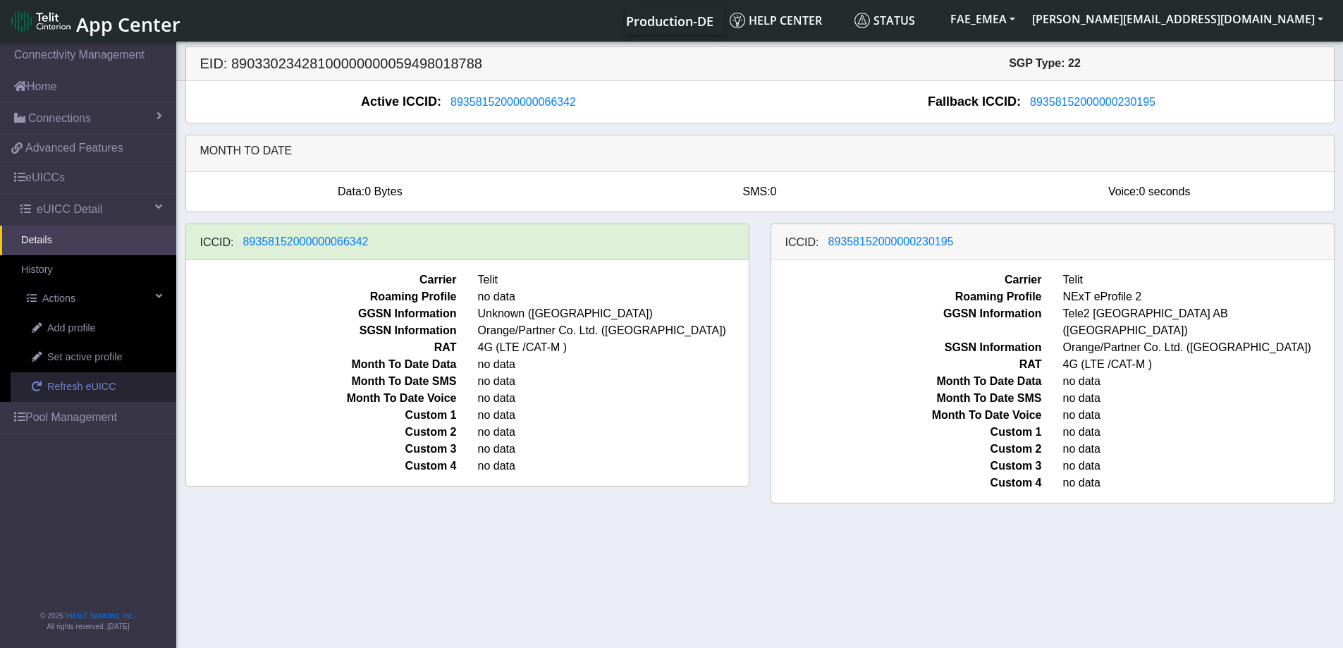
click at [85, 382] on span "Refresh eUICC" at bounding box center [81, 387] width 69 height 16
click at [73, 383] on span "Refresh eUICC" at bounding box center [81, 387] width 69 height 16
click at [87, 387] on span "Refresh eUICC" at bounding box center [81, 387] width 69 height 16
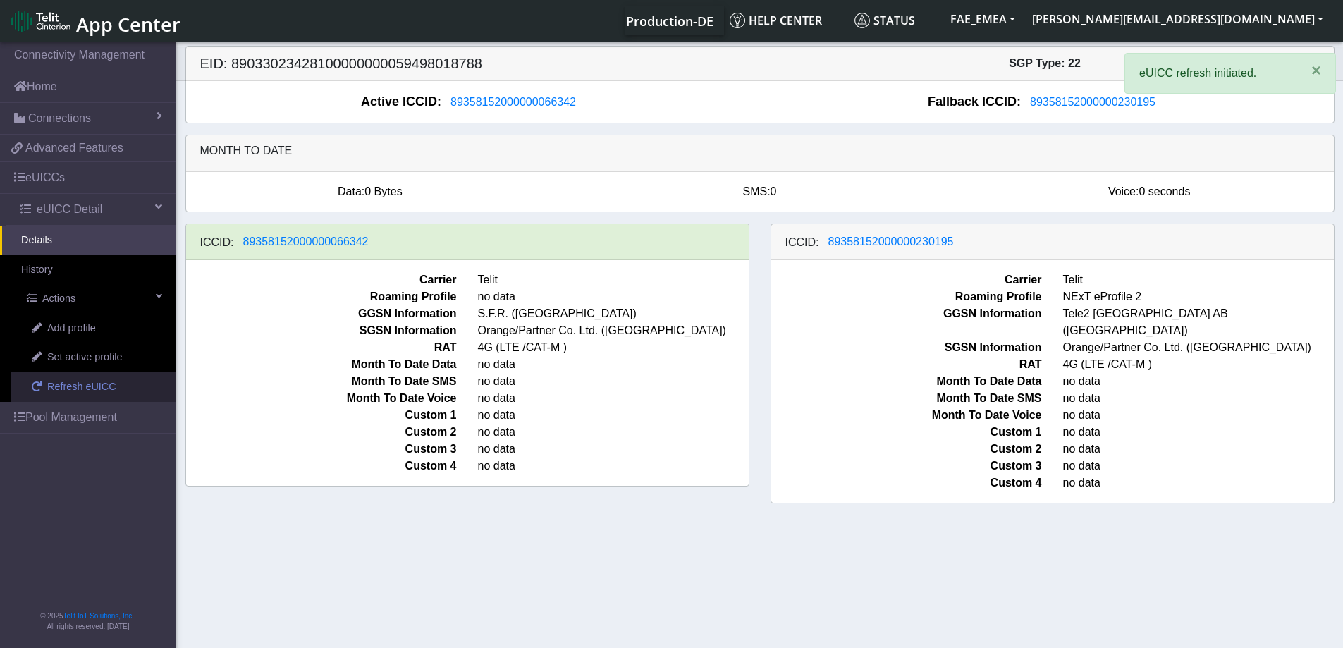
click at [96, 392] on span "Refresh eUICC" at bounding box center [81, 387] width 69 height 16
click at [87, 392] on span "Refresh eUICC" at bounding box center [81, 387] width 69 height 16
click at [88, 389] on span "Refresh eUICC" at bounding box center [81, 387] width 69 height 16
click at [89, 390] on span "Refresh eUICC" at bounding box center [81, 387] width 69 height 16
